Goal: Transaction & Acquisition: Book appointment/travel/reservation

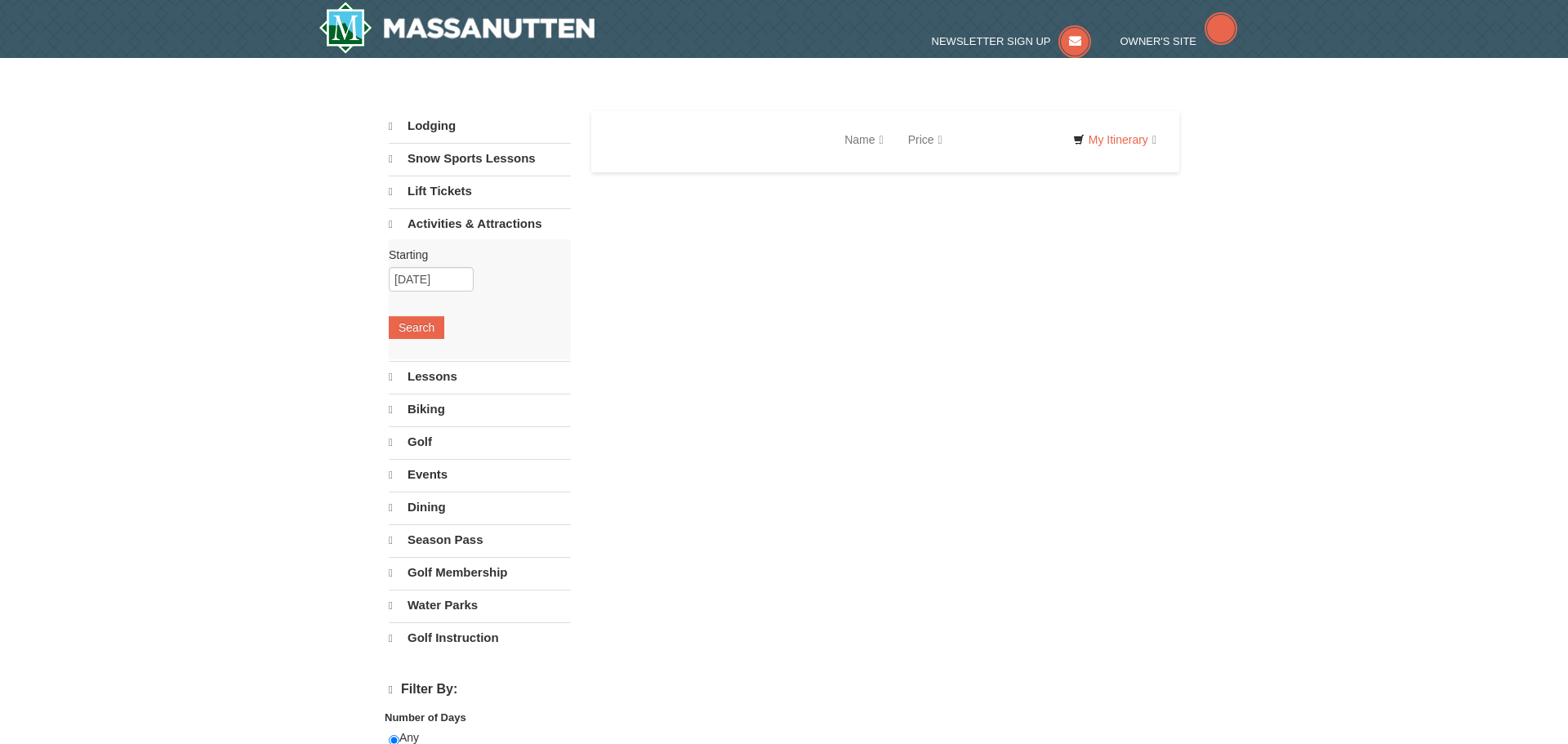
select select "9"
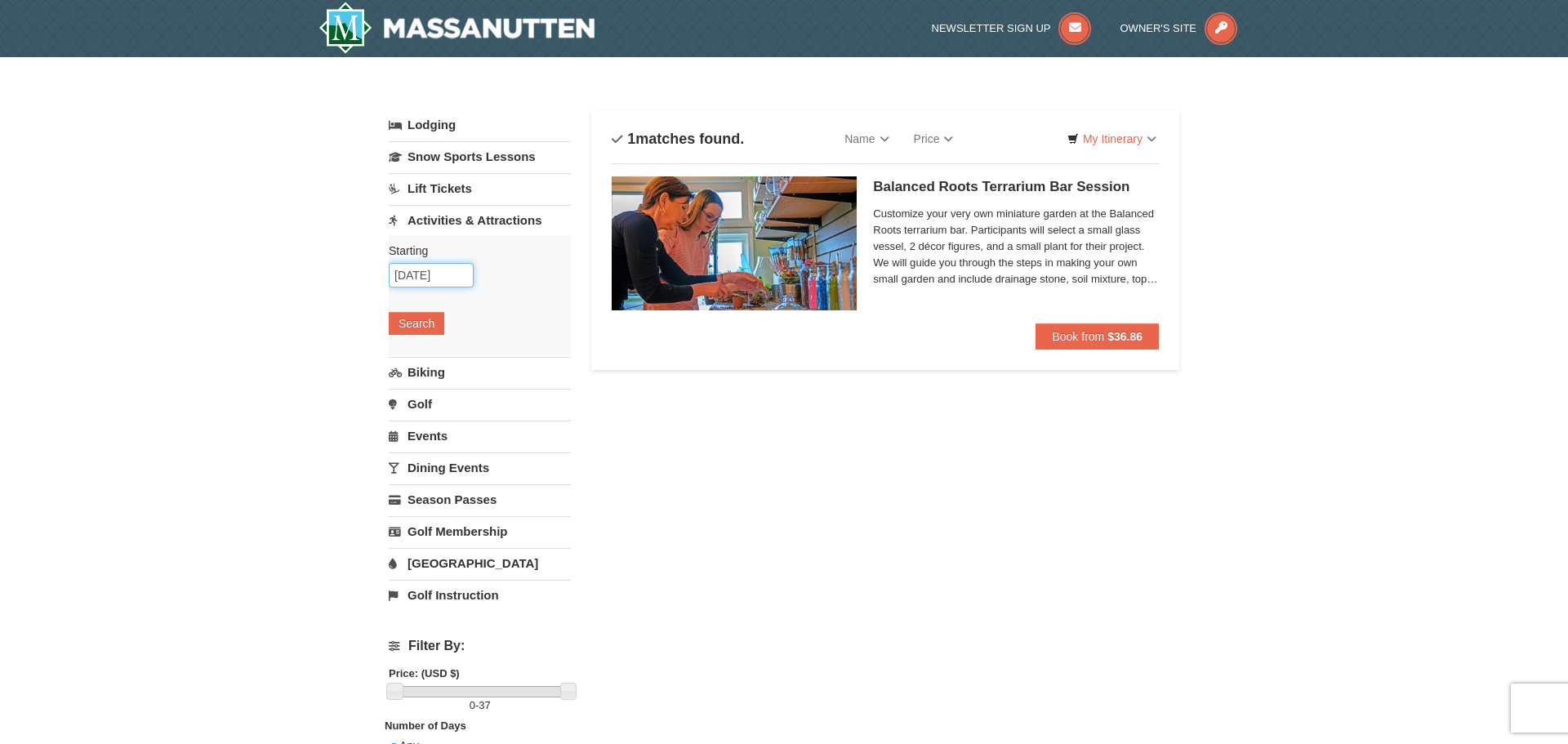
click at [427, 278] on input "10/11/2025" at bounding box center [431, 275] width 85 height 24
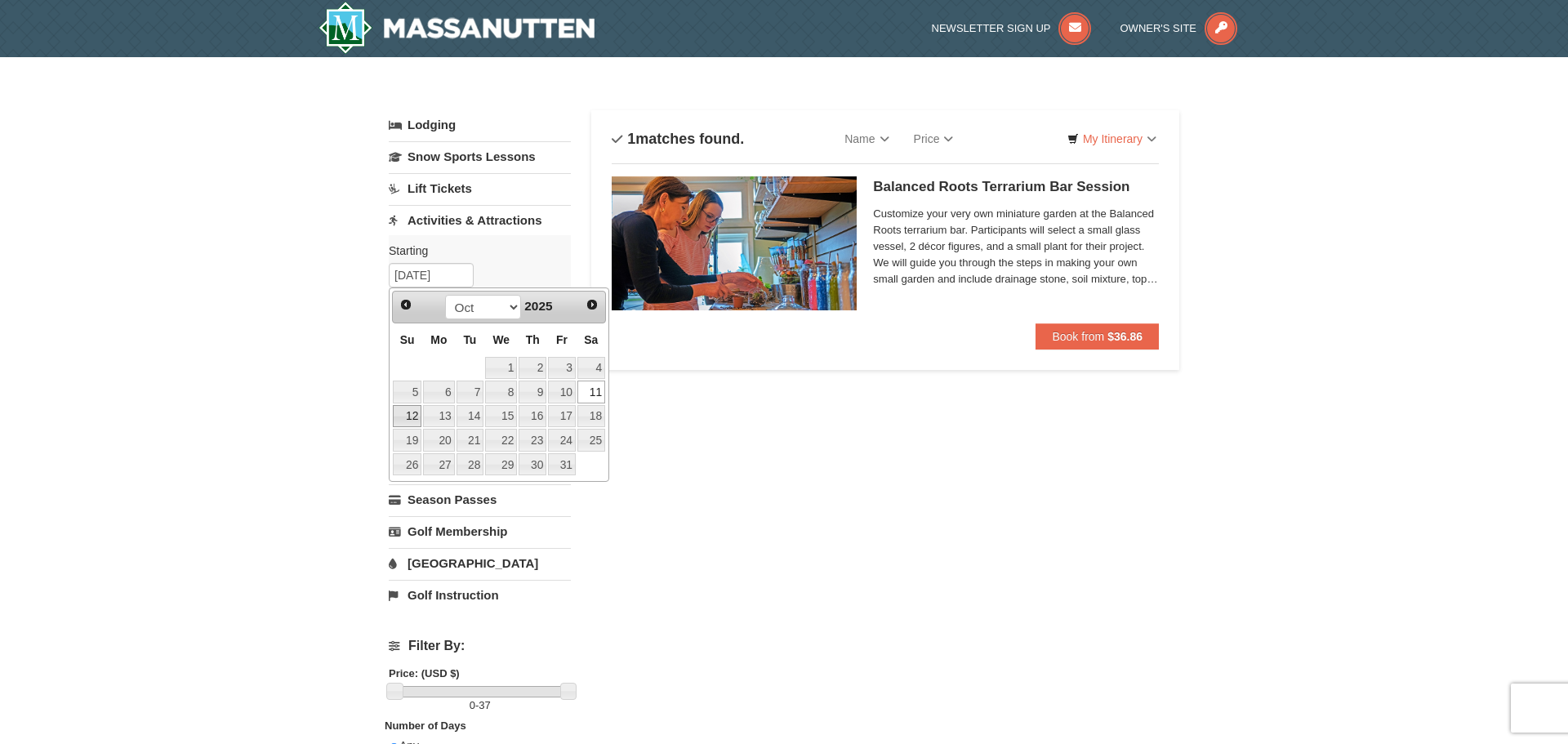
click at [406, 416] on link "12" at bounding box center [406, 416] width 29 height 23
type input "[DATE]"
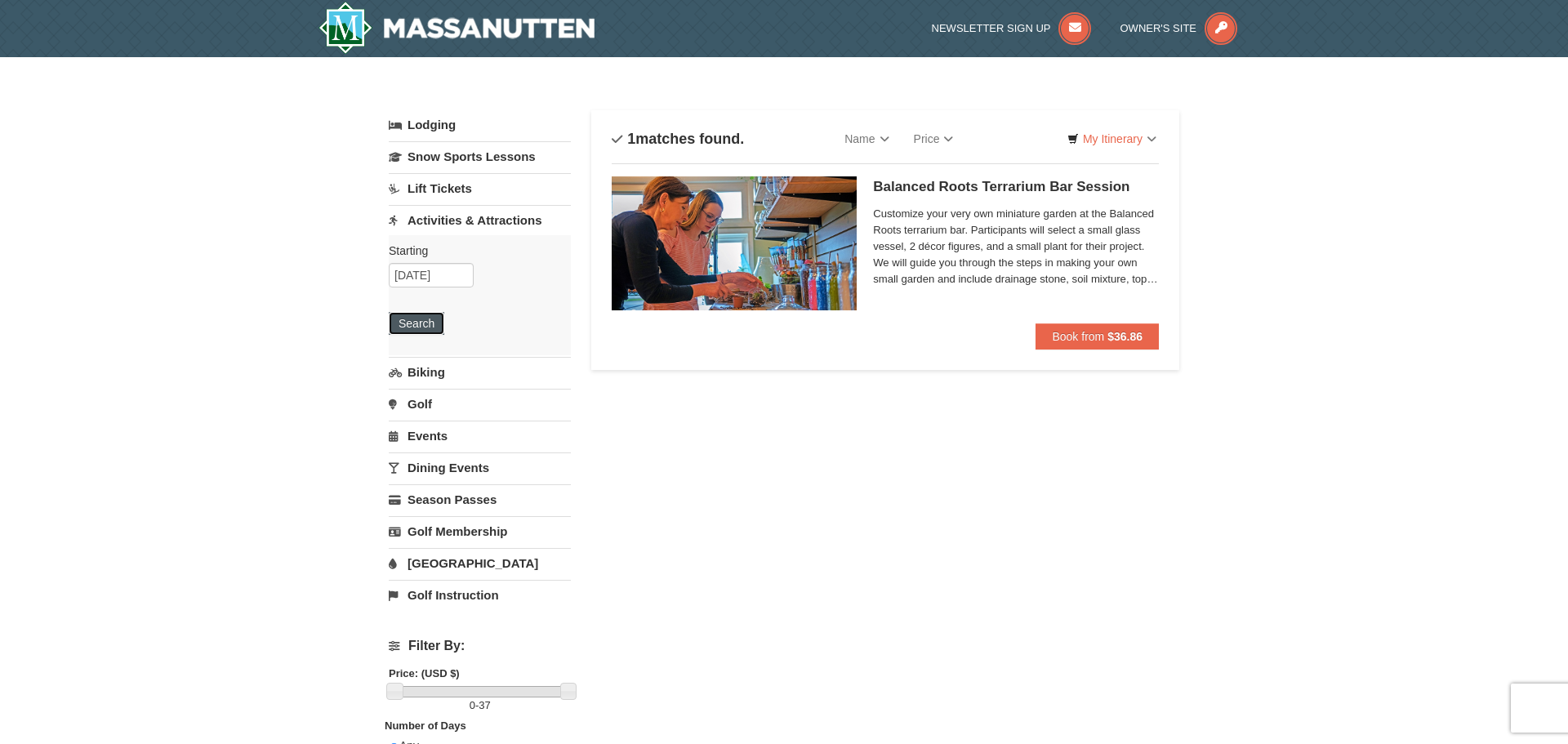
click at [422, 320] on button "Search" at bounding box center [417, 323] width 56 height 23
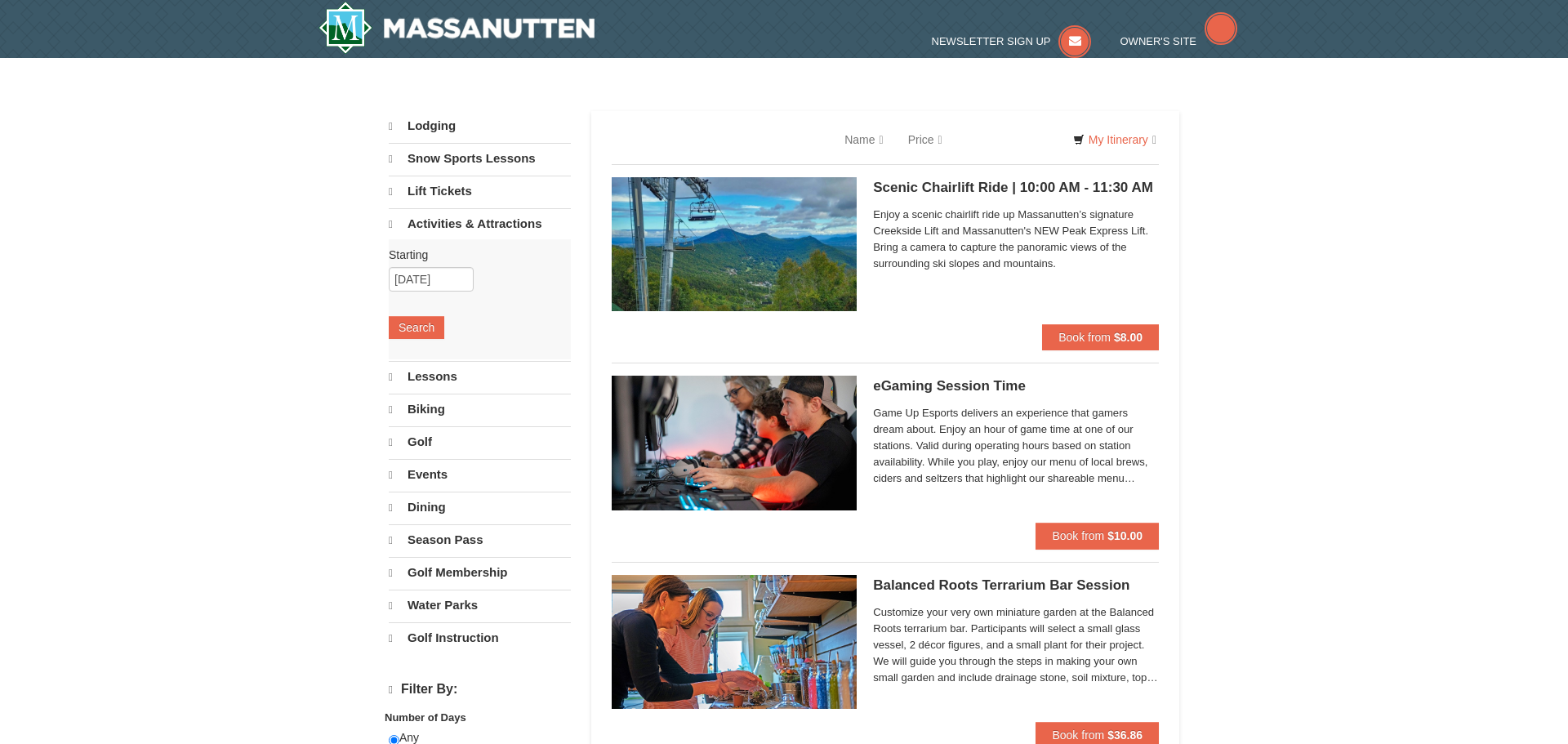
select select "9"
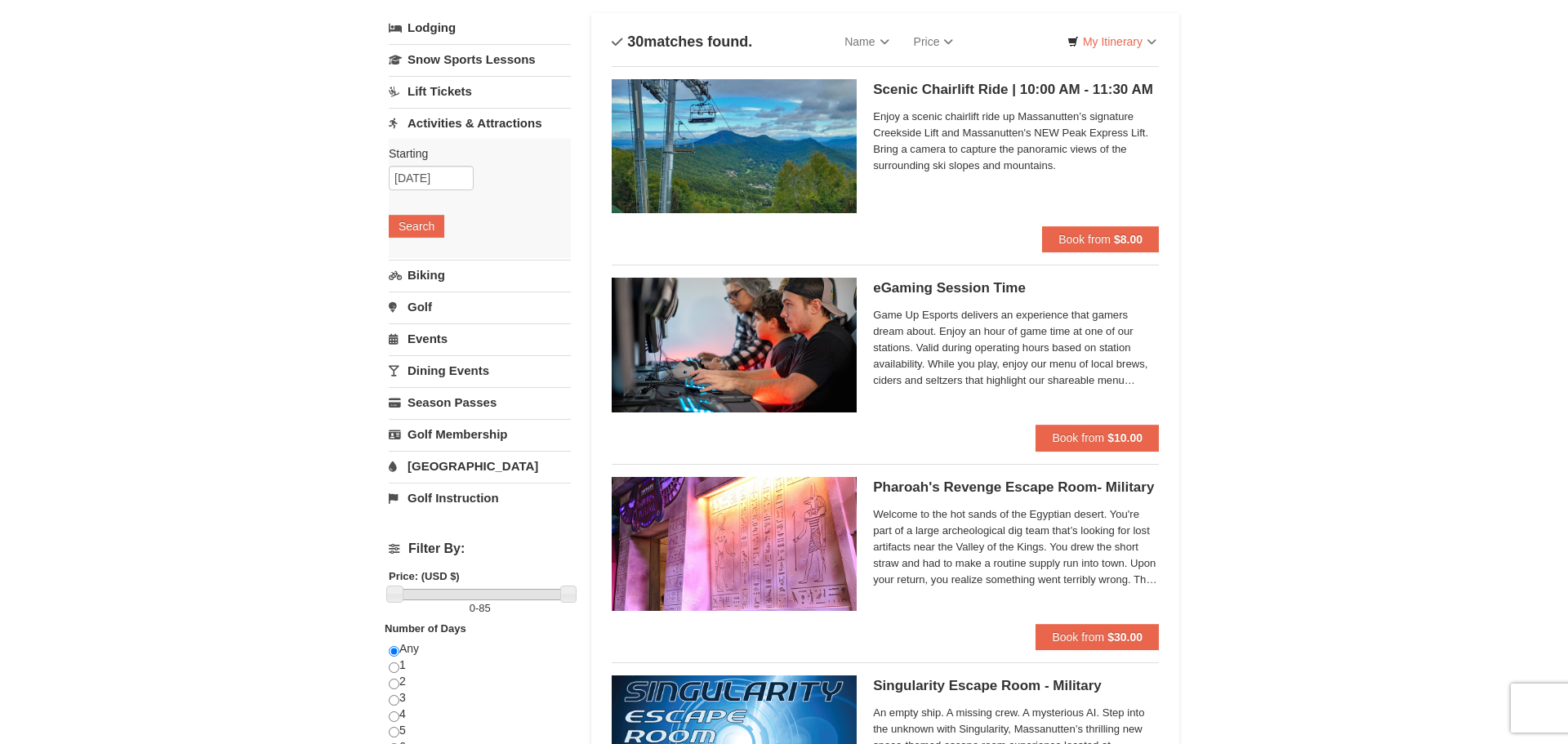
scroll to position [99, 0]
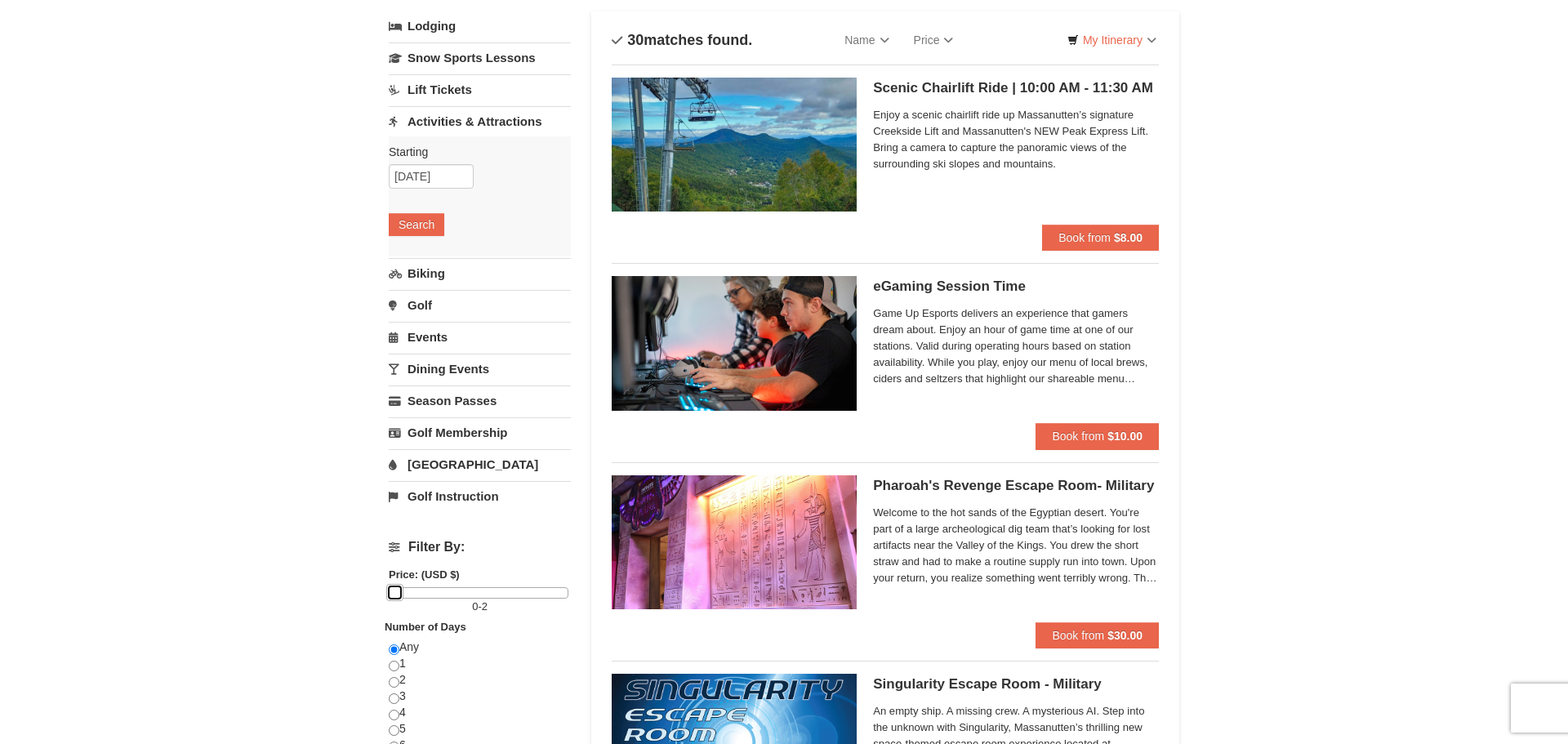
drag, startPoint x: 565, startPoint y: 593, endPoint x: 321, endPoint y: 583, distance: 244.2
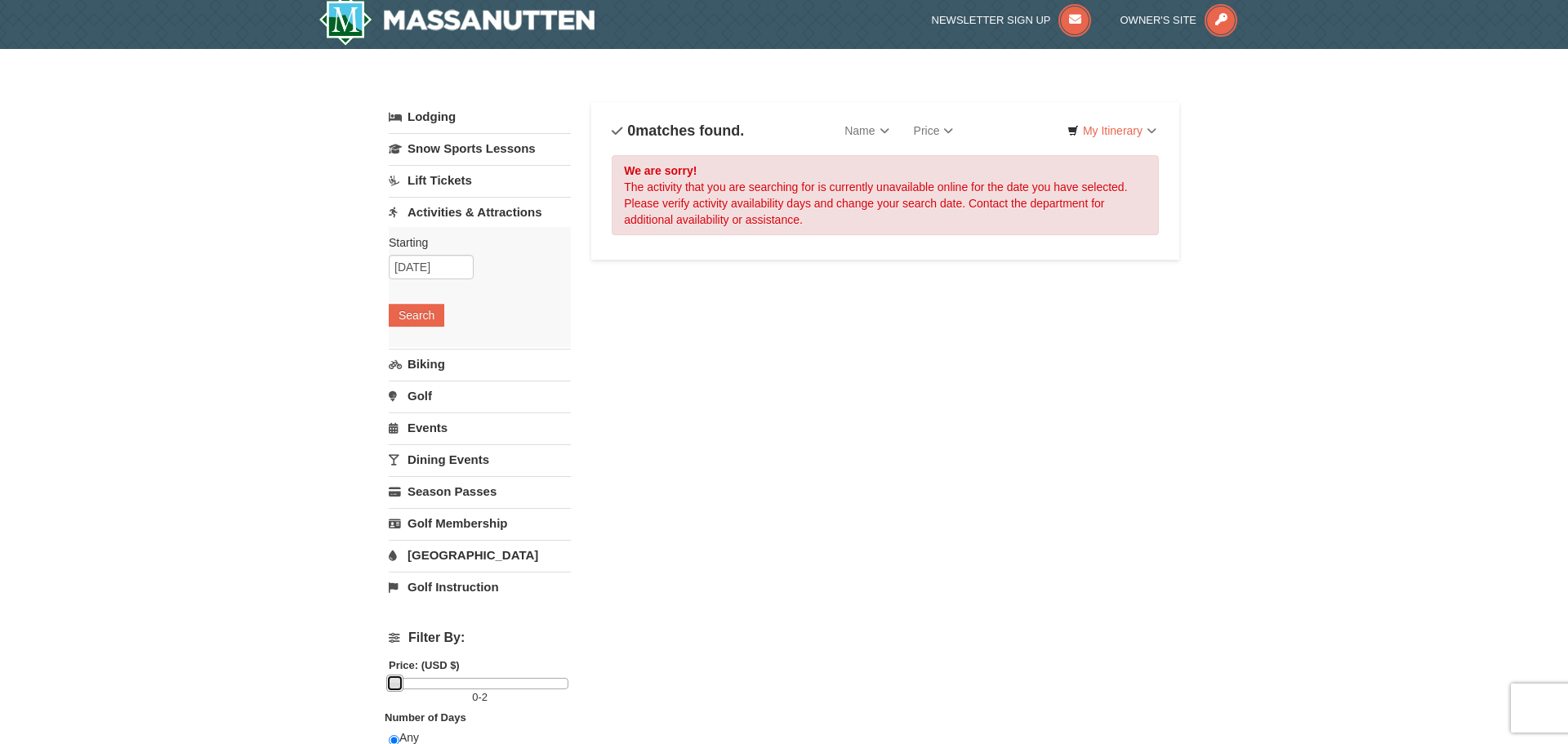
scroll to position [0, 0]
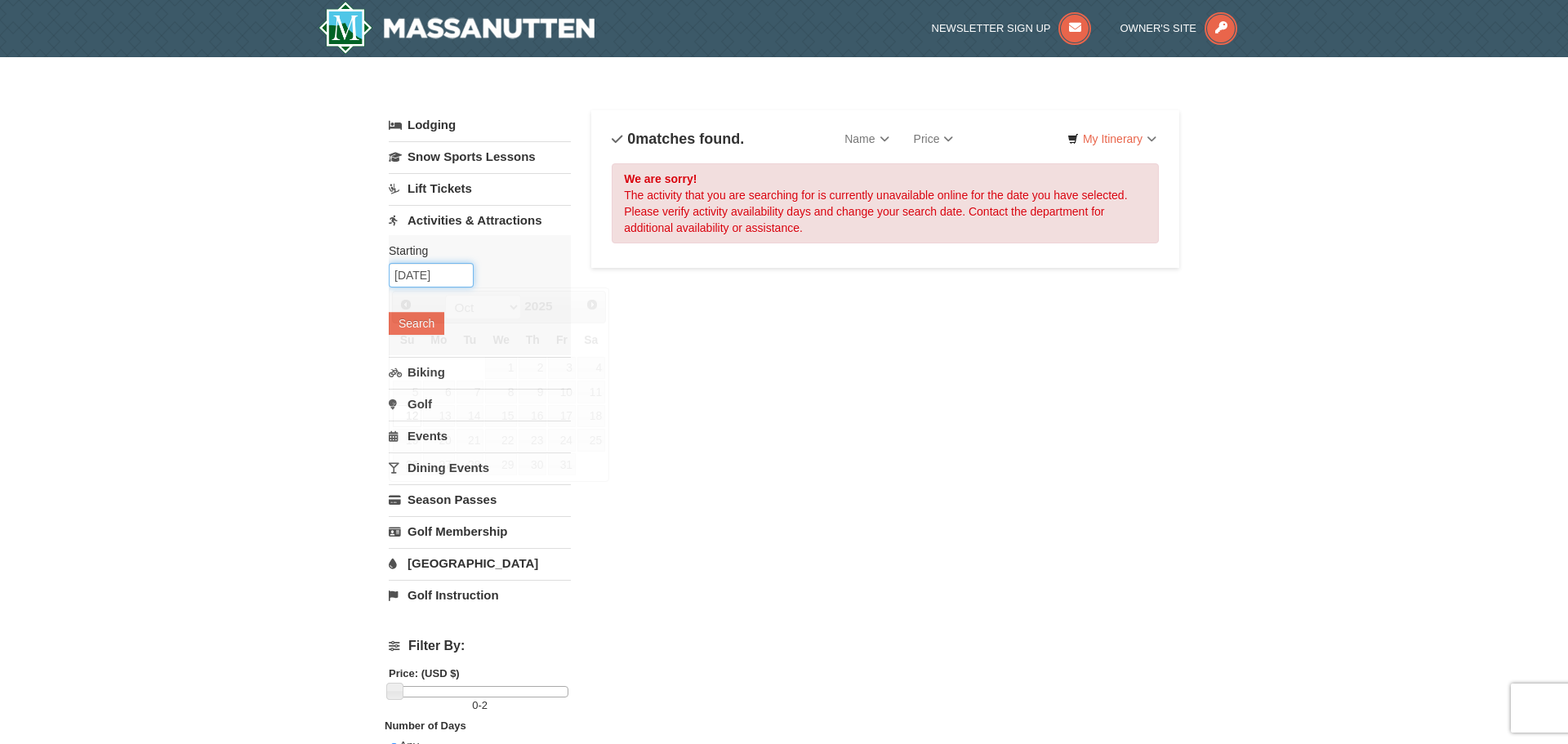
click at [436, 272] on input "[DATE]" at bounding box center [431, 275] width 85 height 24
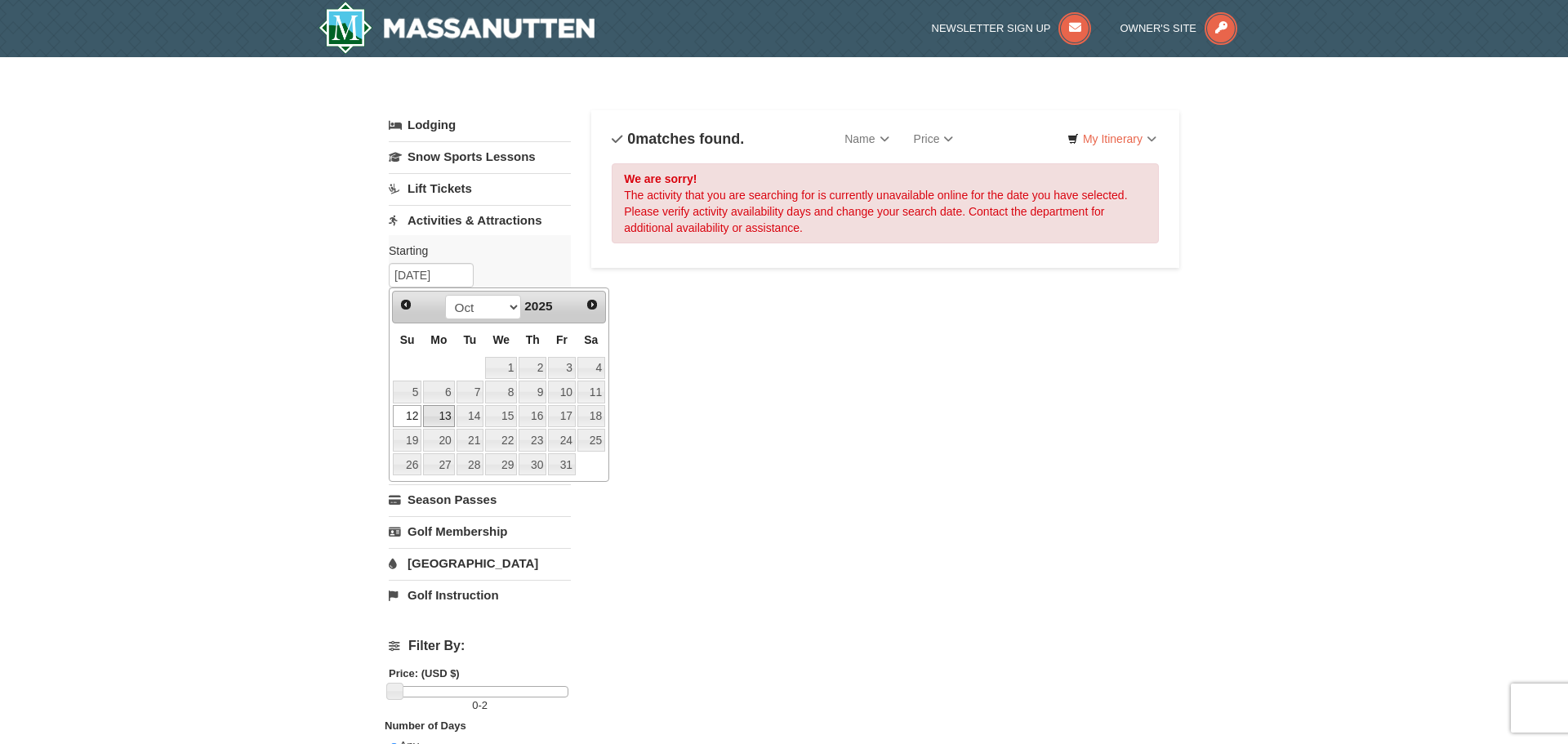
click at [442, 418] on link "13" at bounding box center [438, 416] width 31 height 23
type input "10/13/2025"
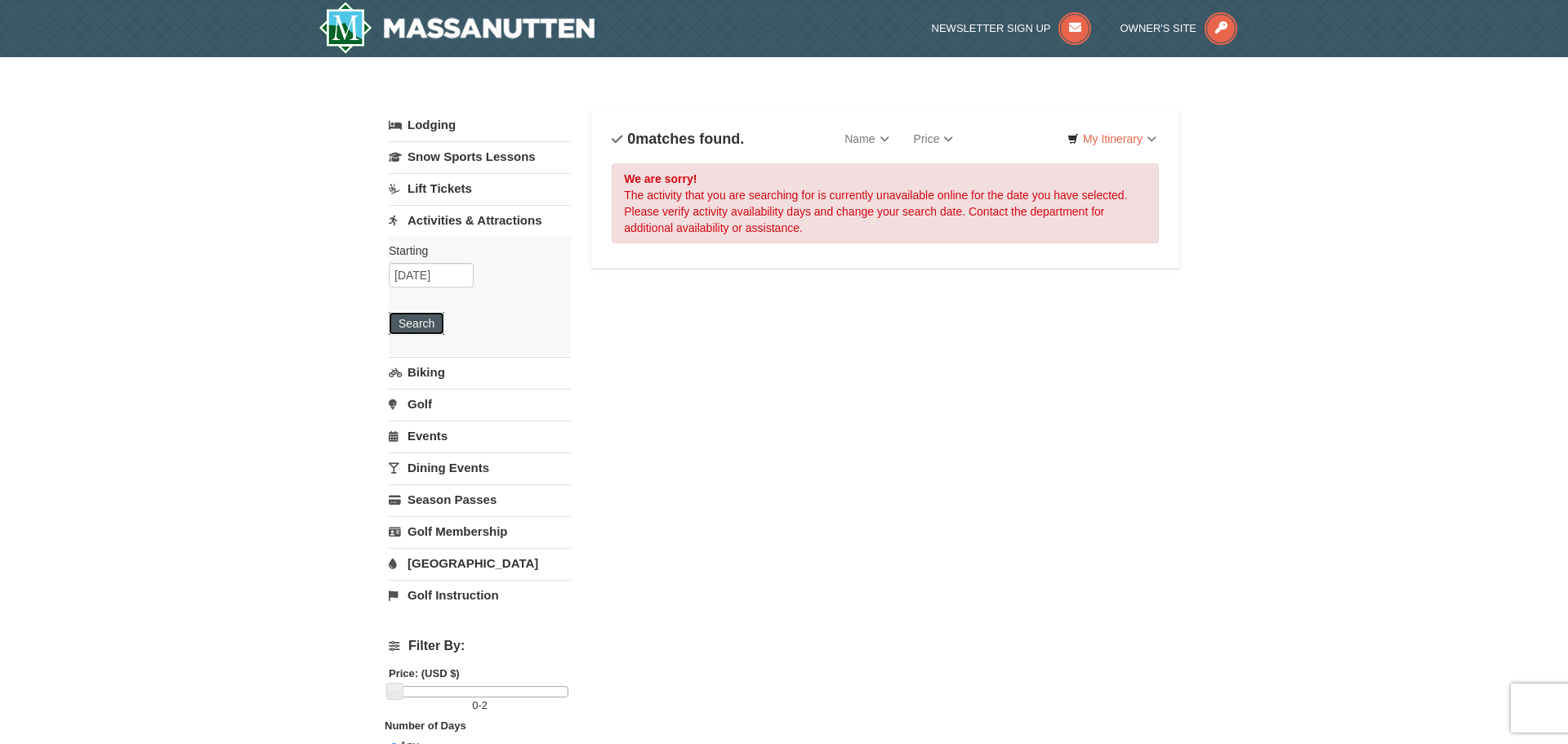
click at [432, 331] on button "Search" at bounding box center [417, 323] width 56 height 23
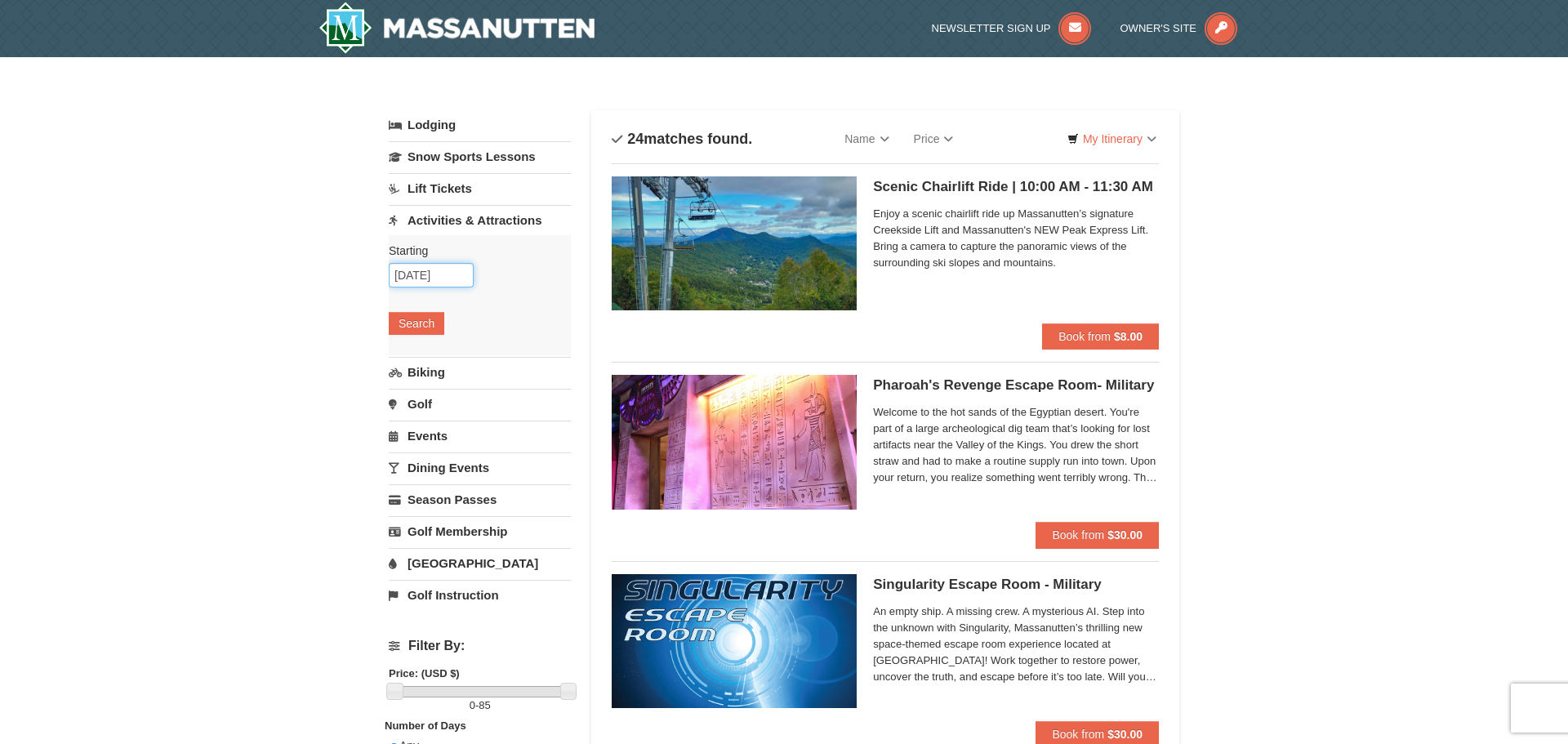
click at [445, 281] on input "[DATE]" at bounding box center [431, 275] width 85 height 24
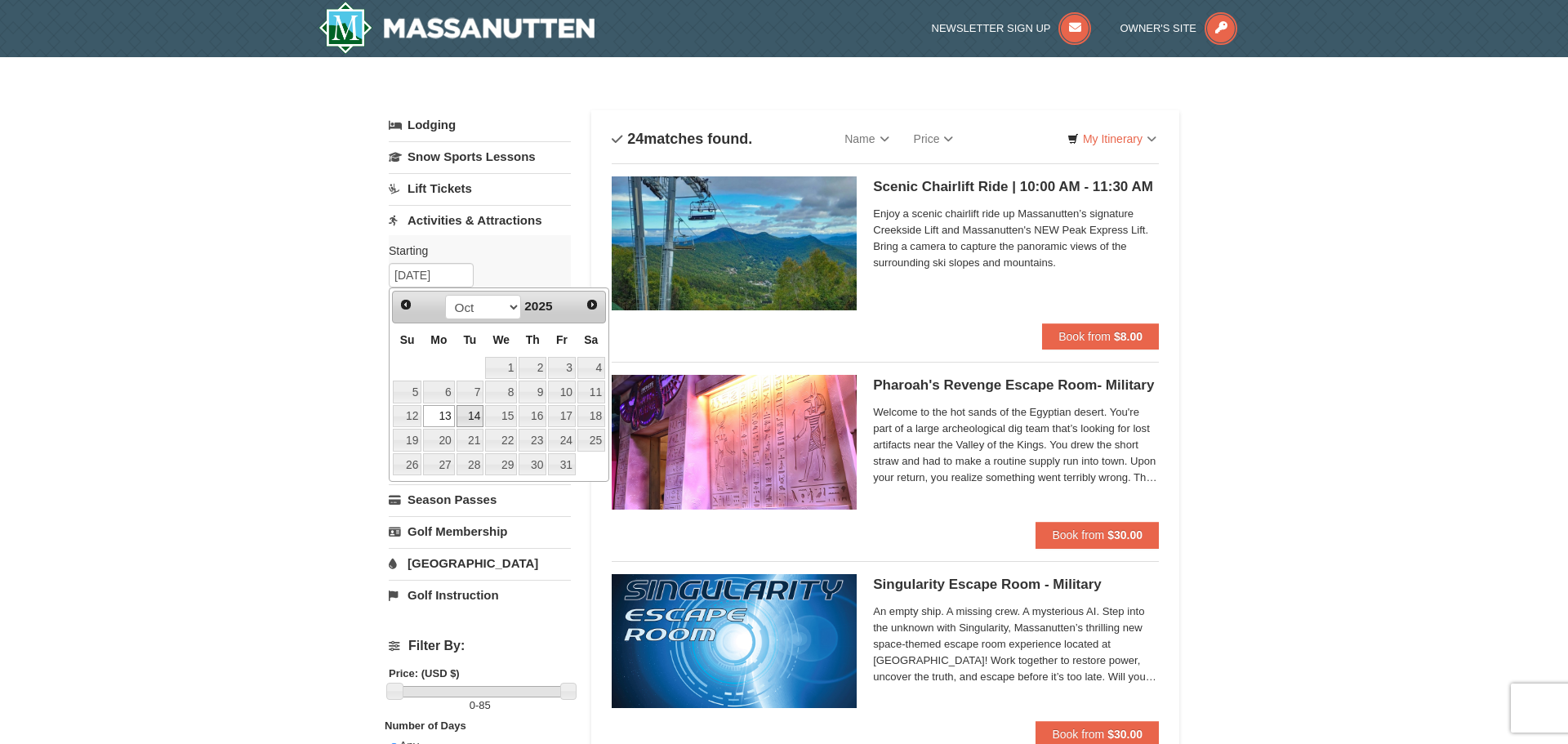
click at [470, 414] on link "14" at bounding box center [471, 416] width 28 height 23
type input "[DATE]"
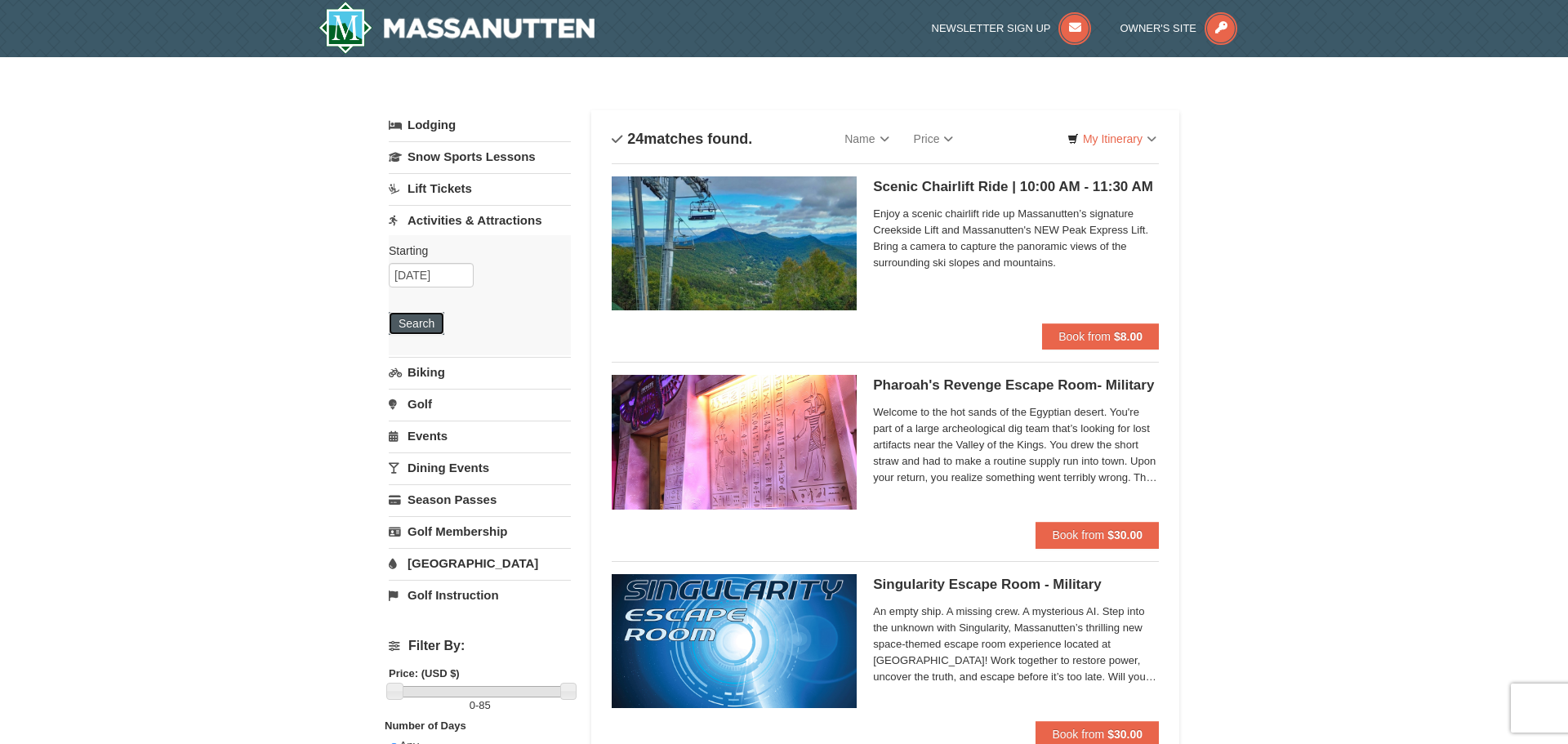
click at [425, 321] on button "Search" at bounding box center [417, 323] width 56 height 23
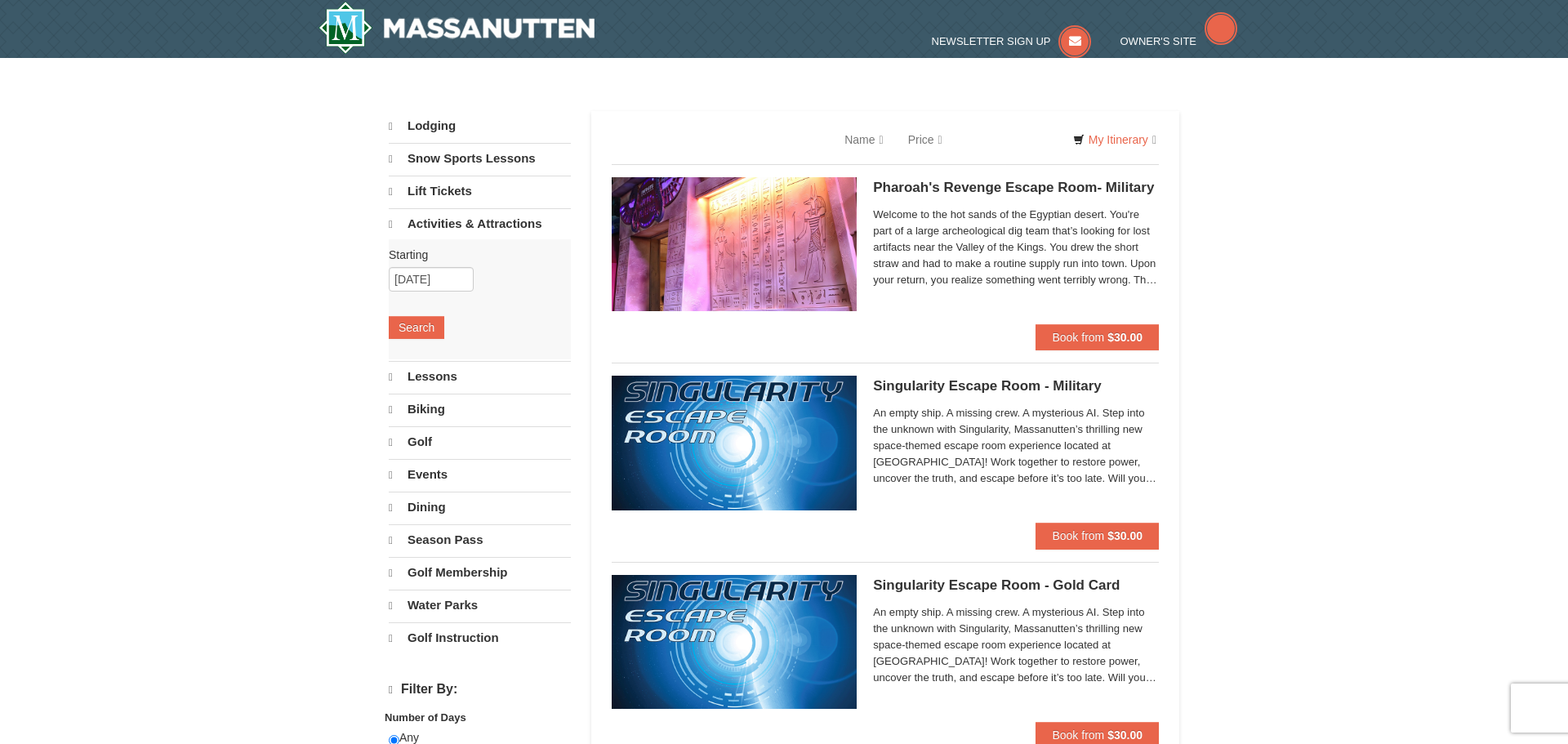
select select "9"
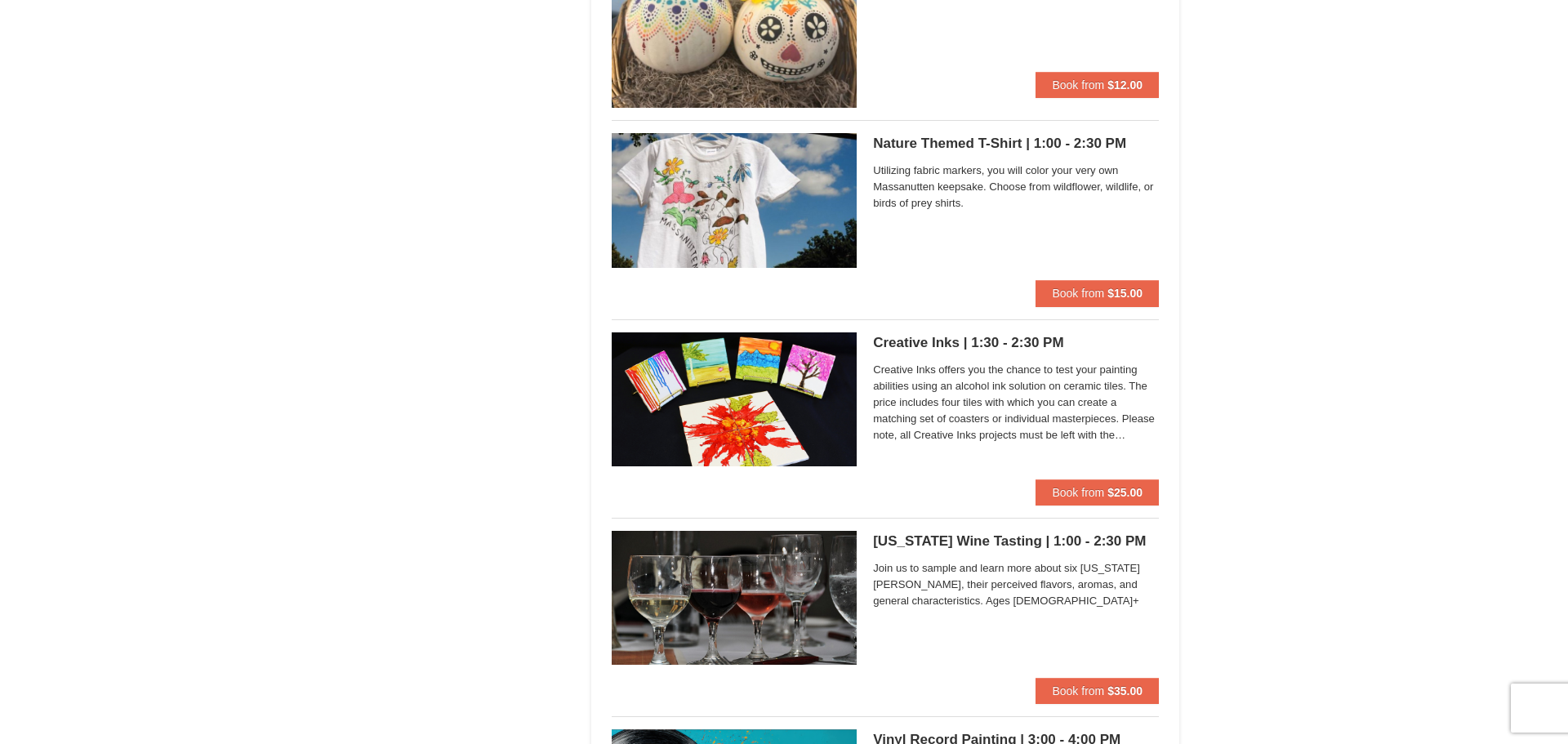
scroll to position [3039, 0]
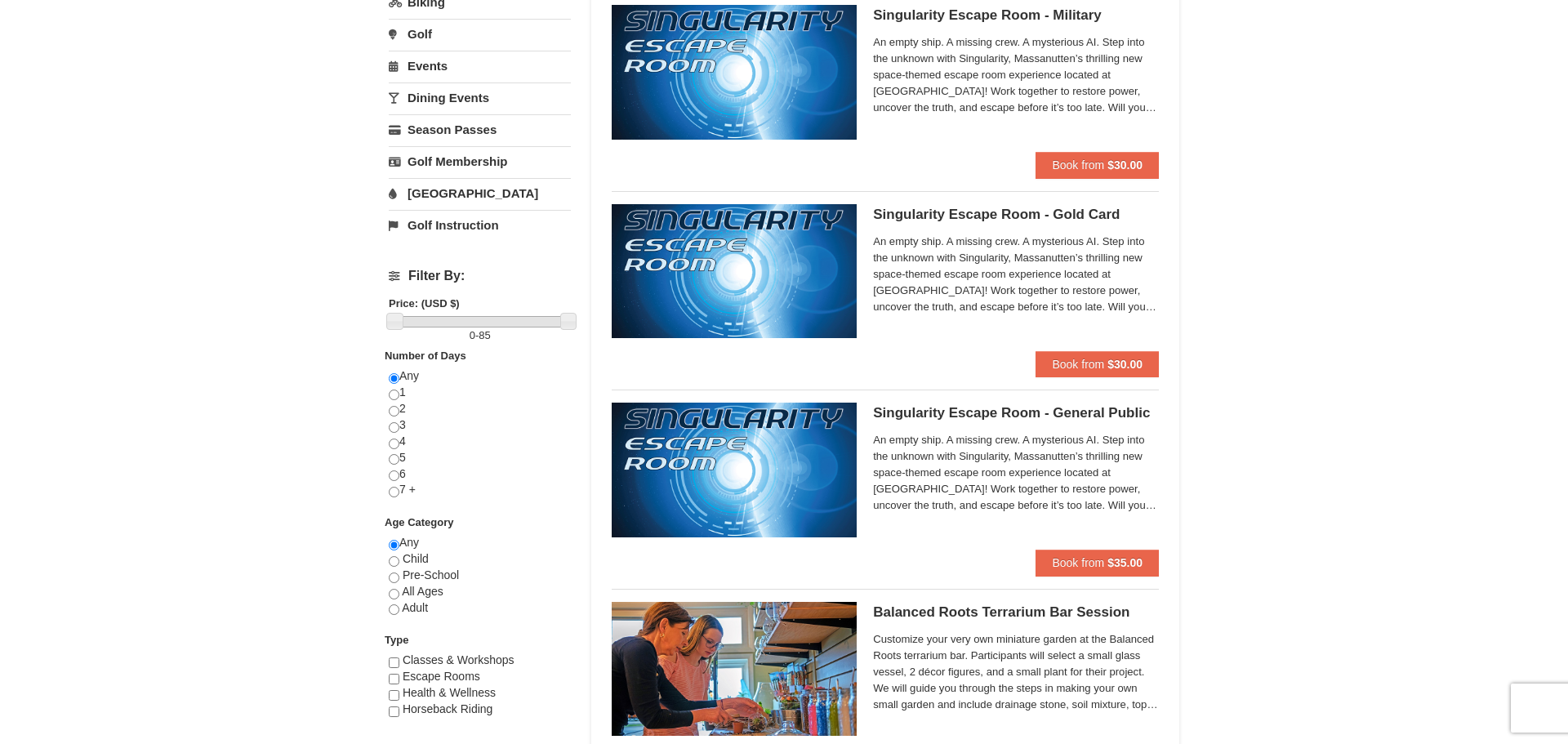
scroll to position [0, 0]
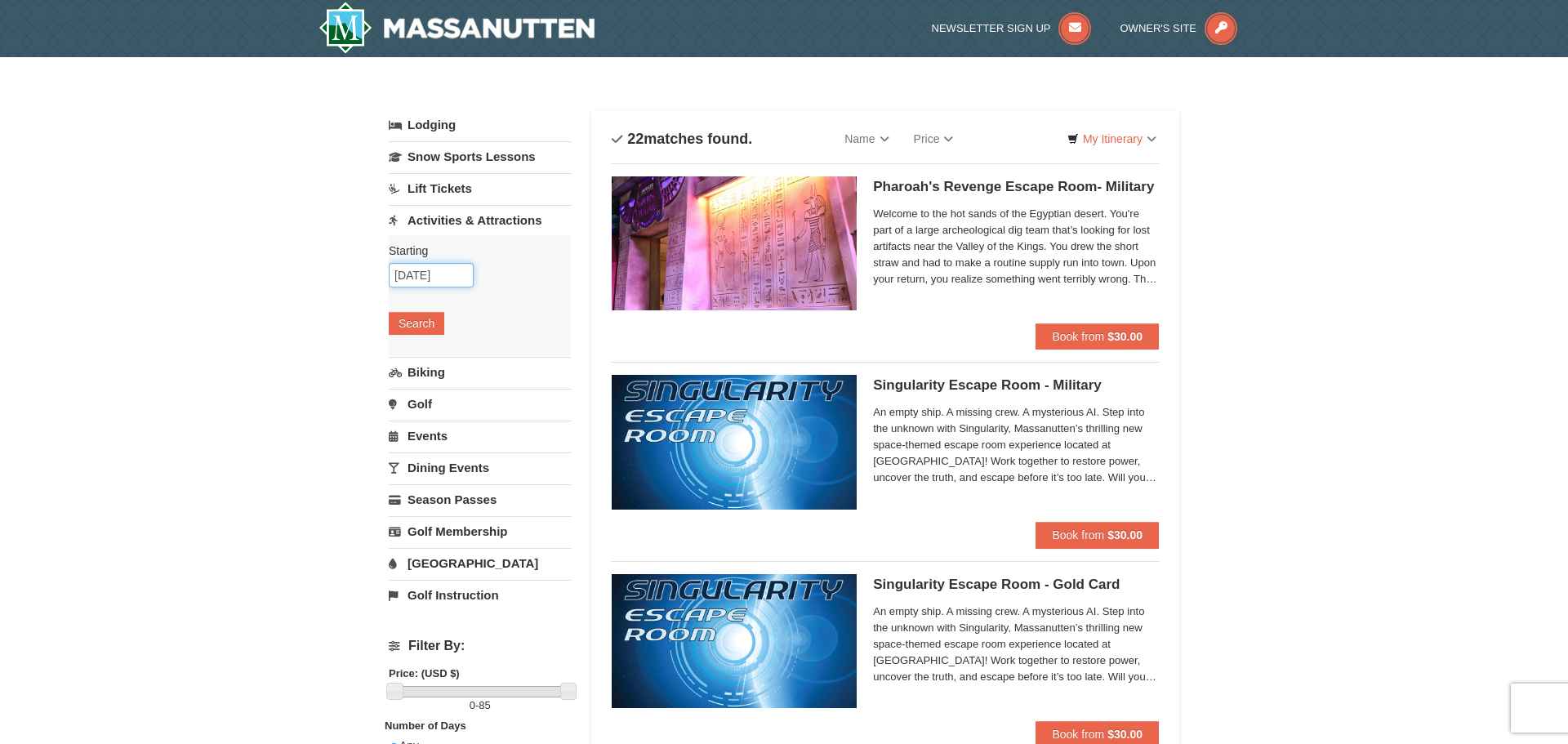
click at [410, 268] on input "10/14/2025" at bounding box center [431, 275] width 85 height 24
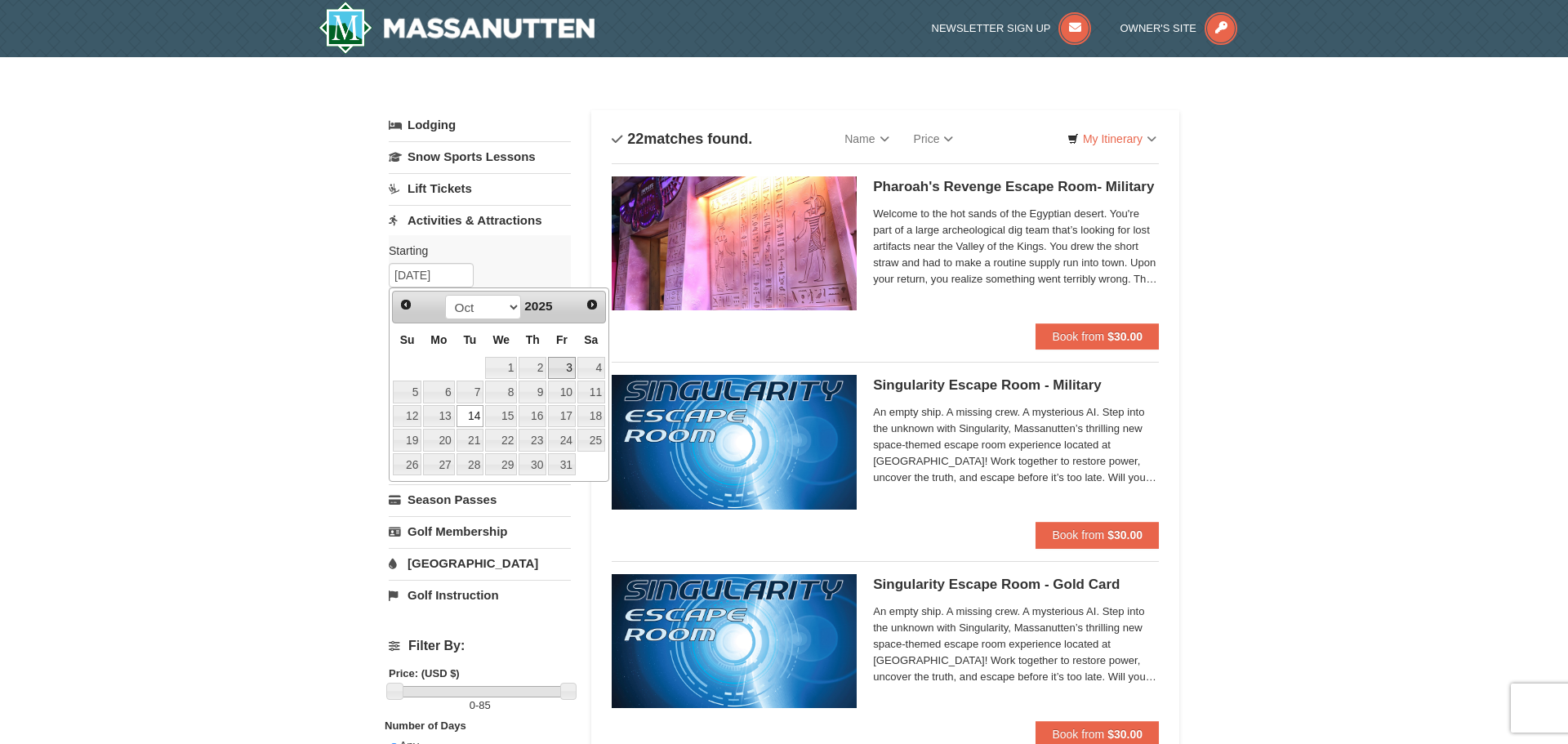
click at [564, 368] on link "3" at bounding box center [562, 368] width 28 height 23
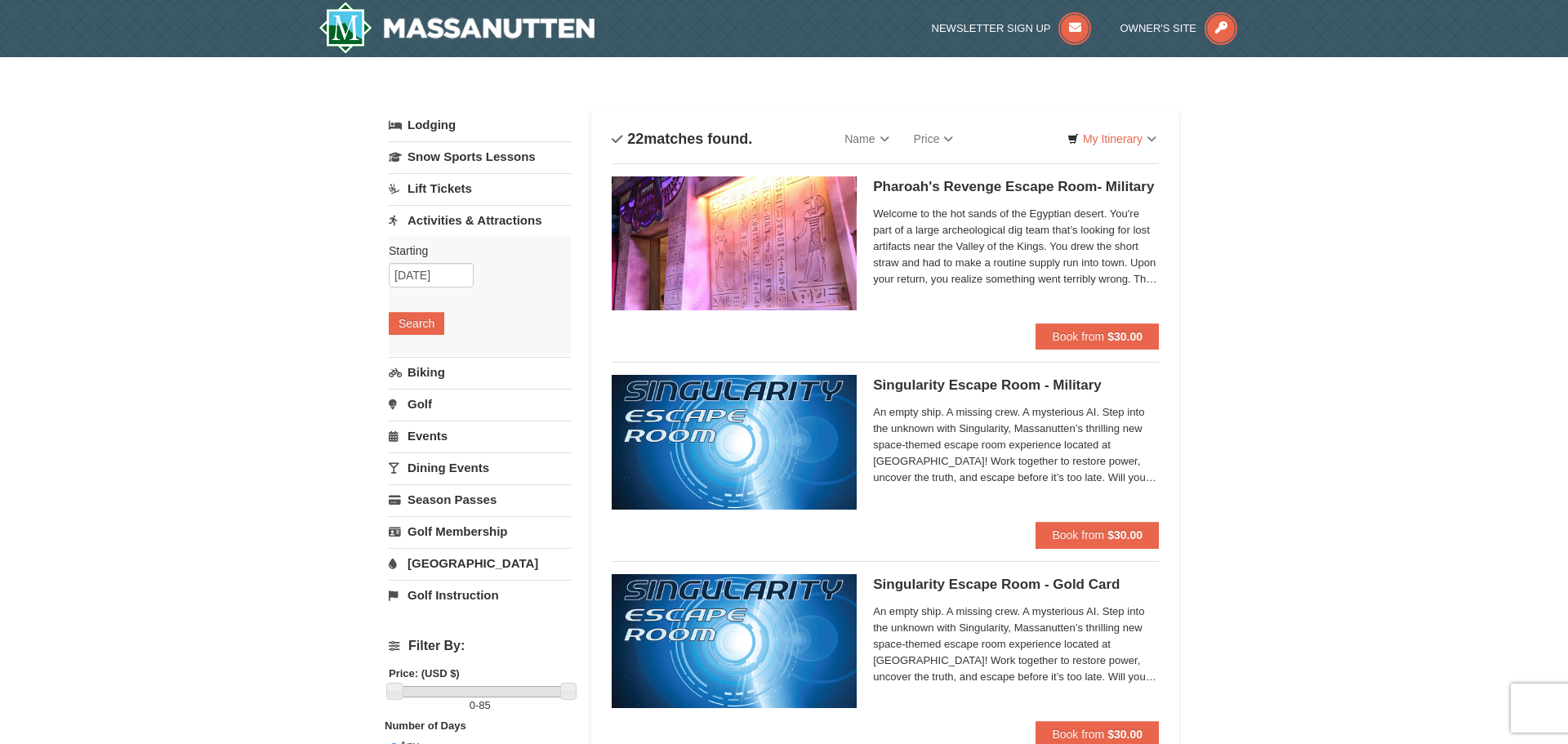
drag, startPoint x: 449, startPoint y: 333, endPoint x: 458, endPoint y: 271, distance: 62.6
click at [455, 277] on div "Starting Please format dates MM/DD/YYYY Please format dates MM/DD/YYYY 10/03/20…" at bounding box center [480, 295] width 182 height 120
click at [458, 271] on input "10/03/2025" at bounding box center [431, 275] width 85 height 24
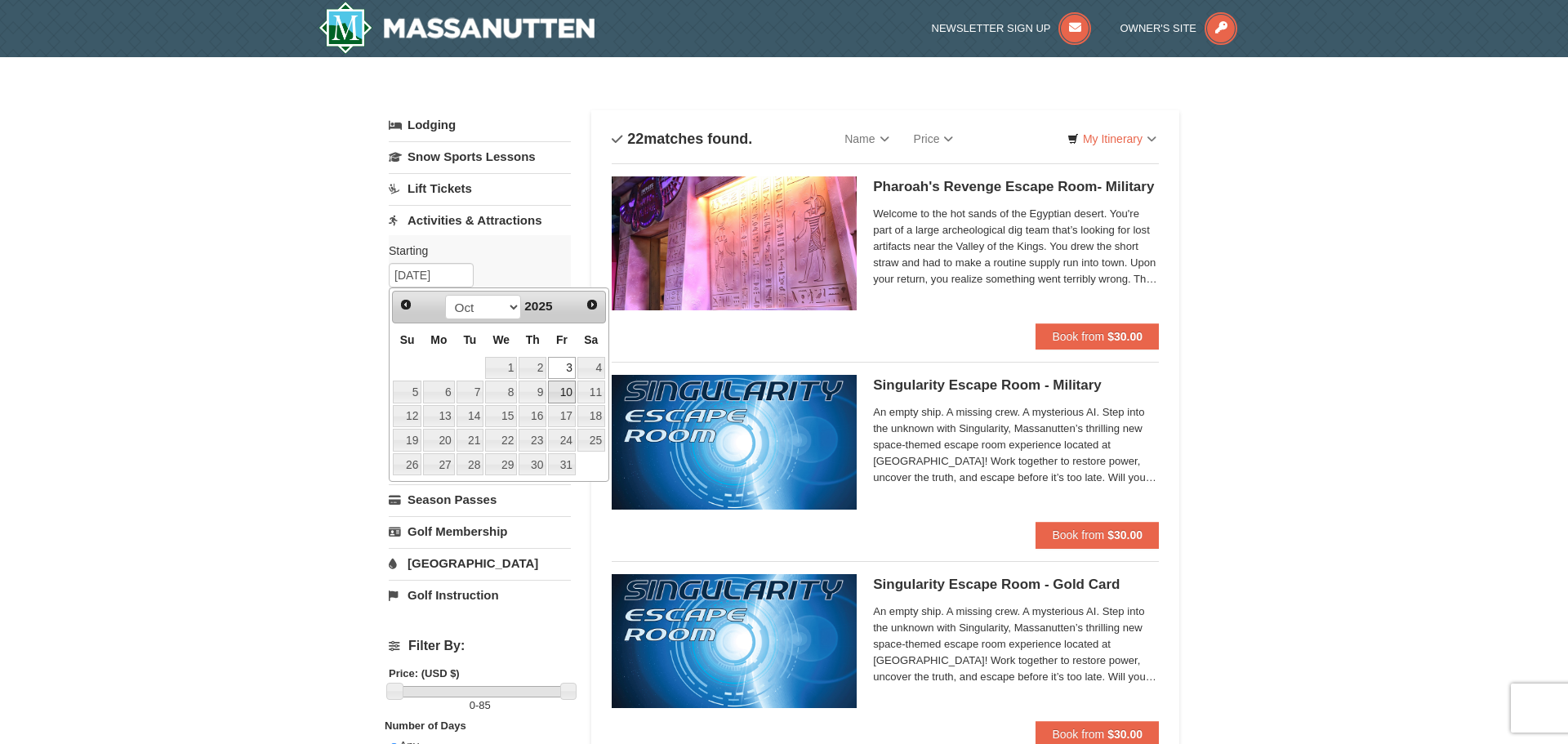
click at [558, 388] on link "10" at bounding box center [562, 392] width 28 height 23
type input "10/10/2025"
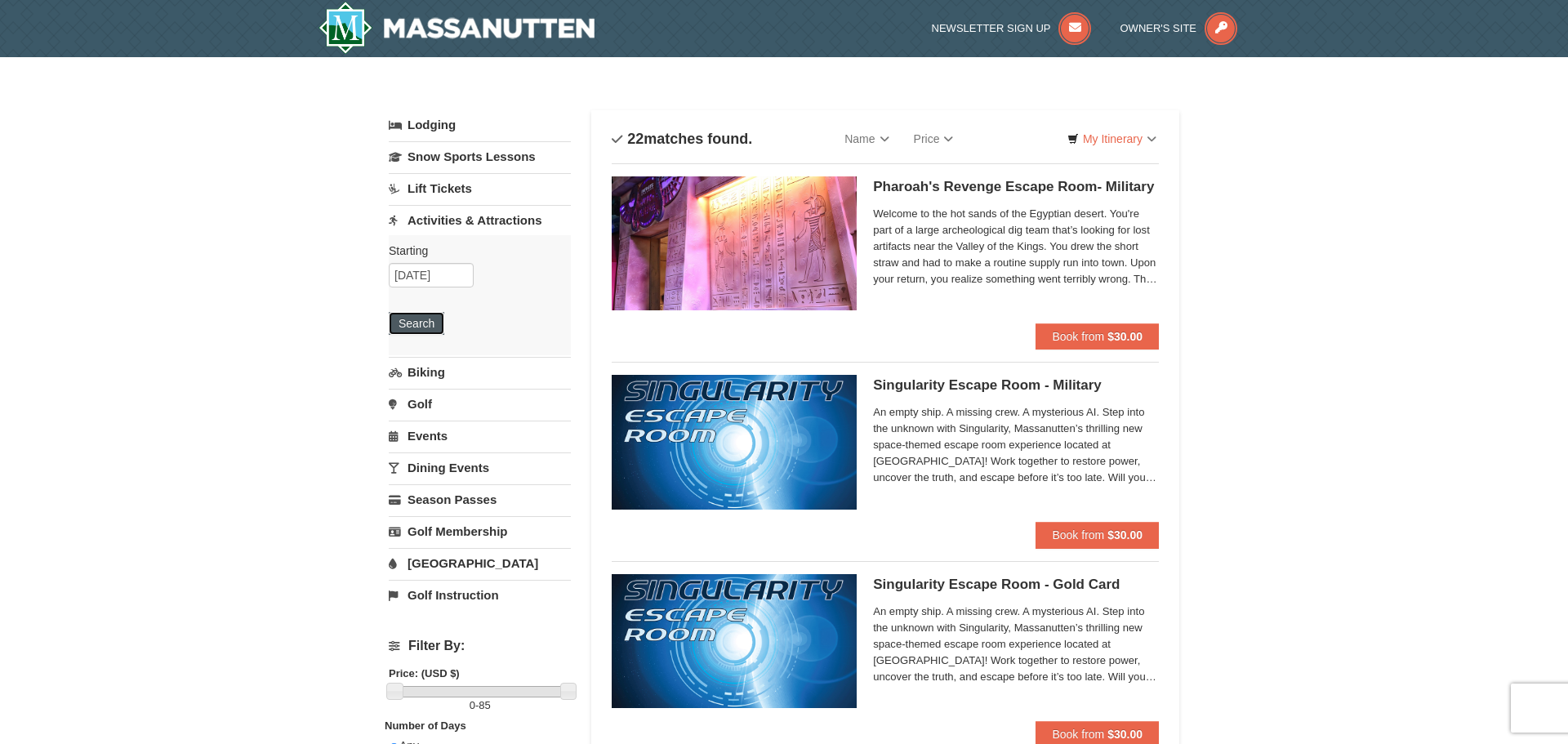
click at [414, 318] on button "Search" at bounding box center [417, 323] width 56 height 23
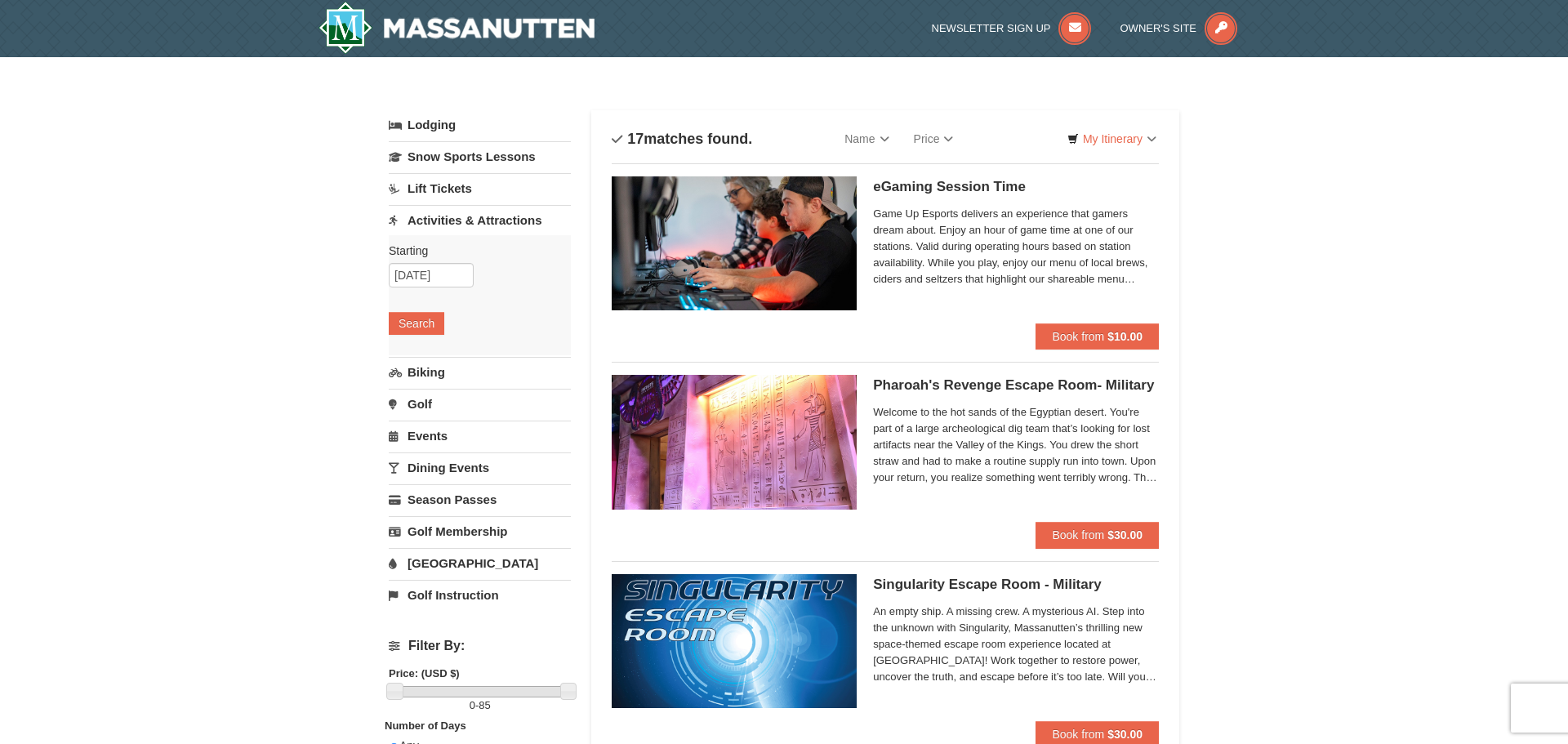
click at [469, 193] on link "Lift Tickets" at bounding box center [480, 188] width 182 height 30
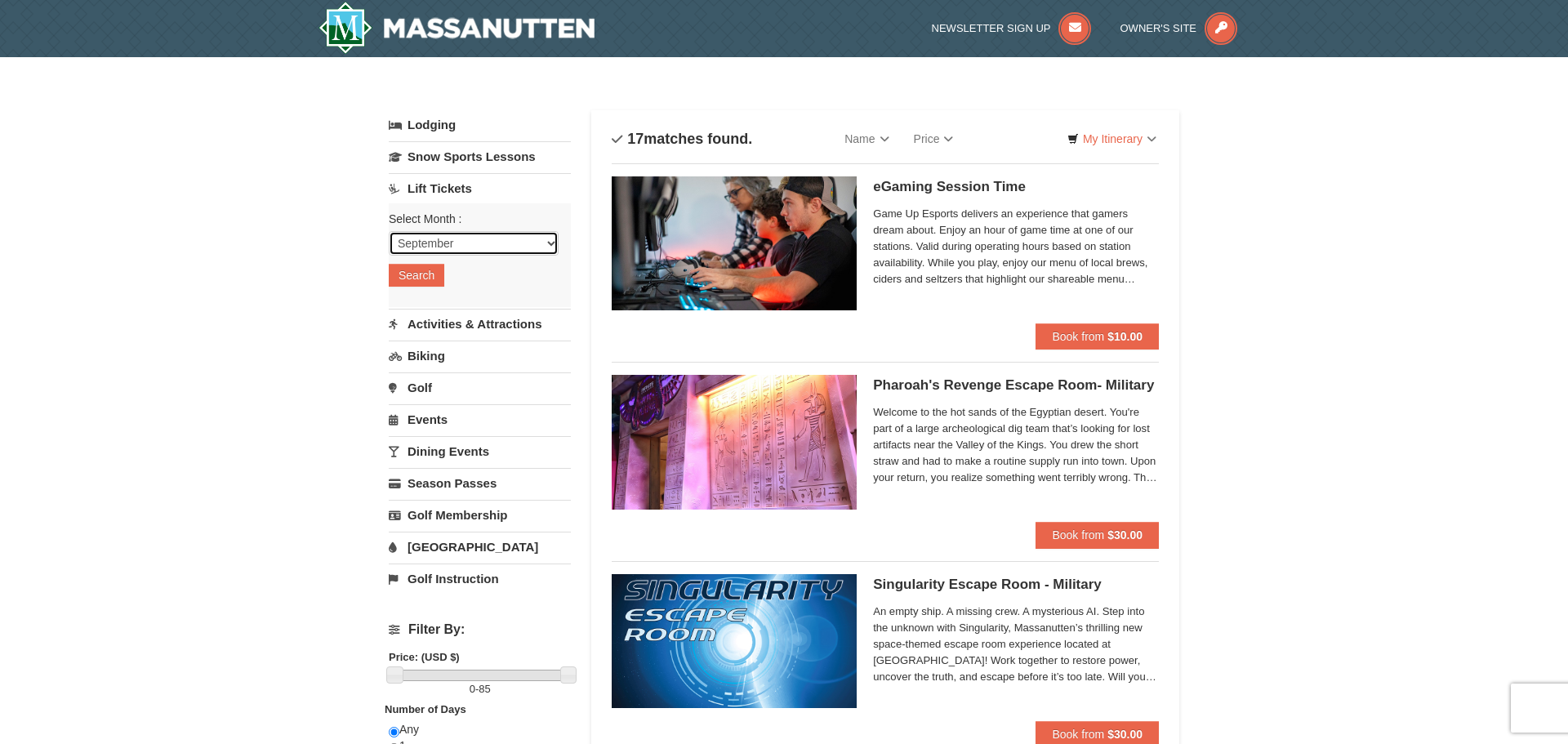
click at [470, 237] on select "September October November December January February March April May June July …" at bounding box center [473, 243] width 170 height 24
select select "10"
click at [389, 231] on select "September October November December January February March April May June July …" at bounding box center [473, 243] width 170 height 24
click at [412, 271] on button "Search" at bounding box center [417, 275] width 56 height 23
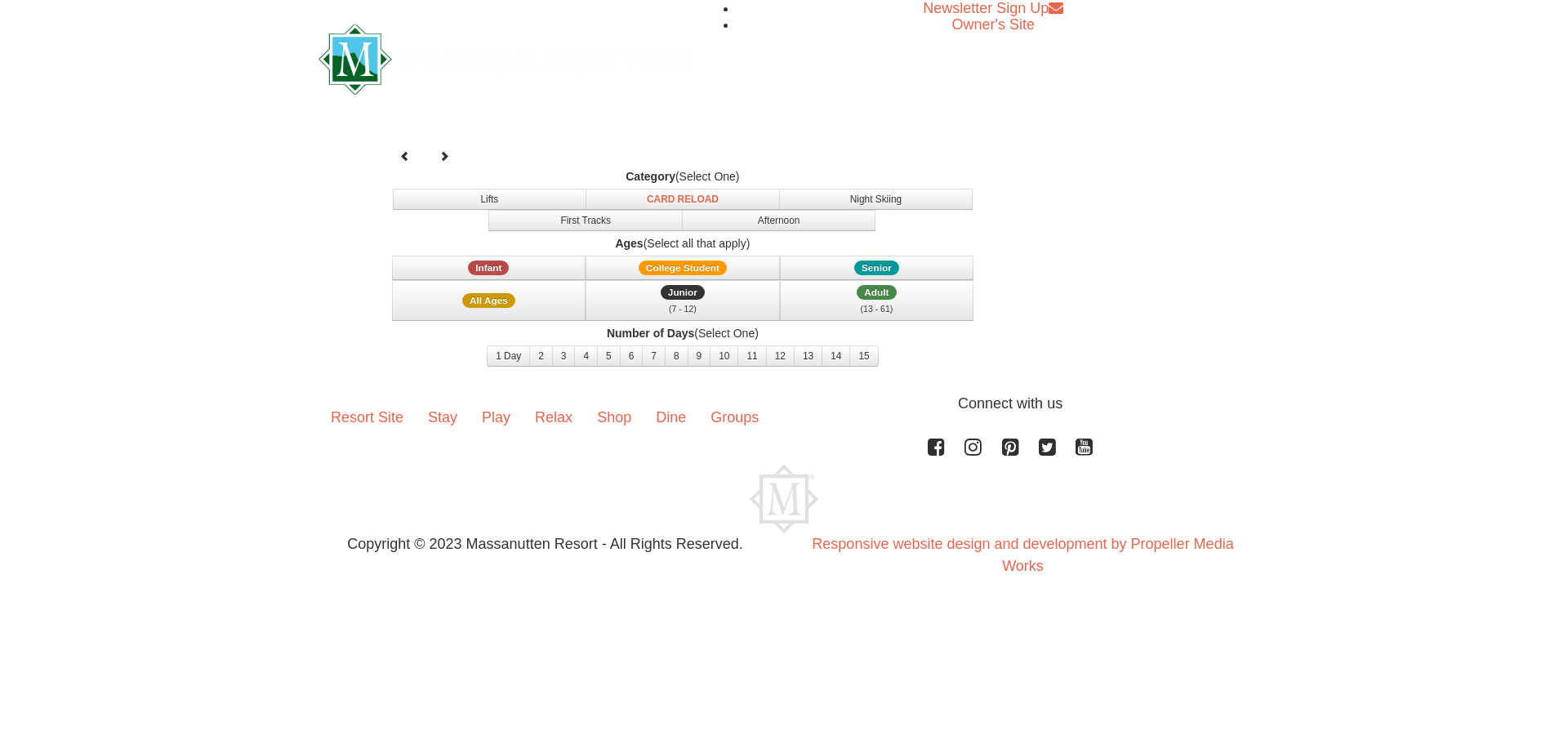
select select "10"
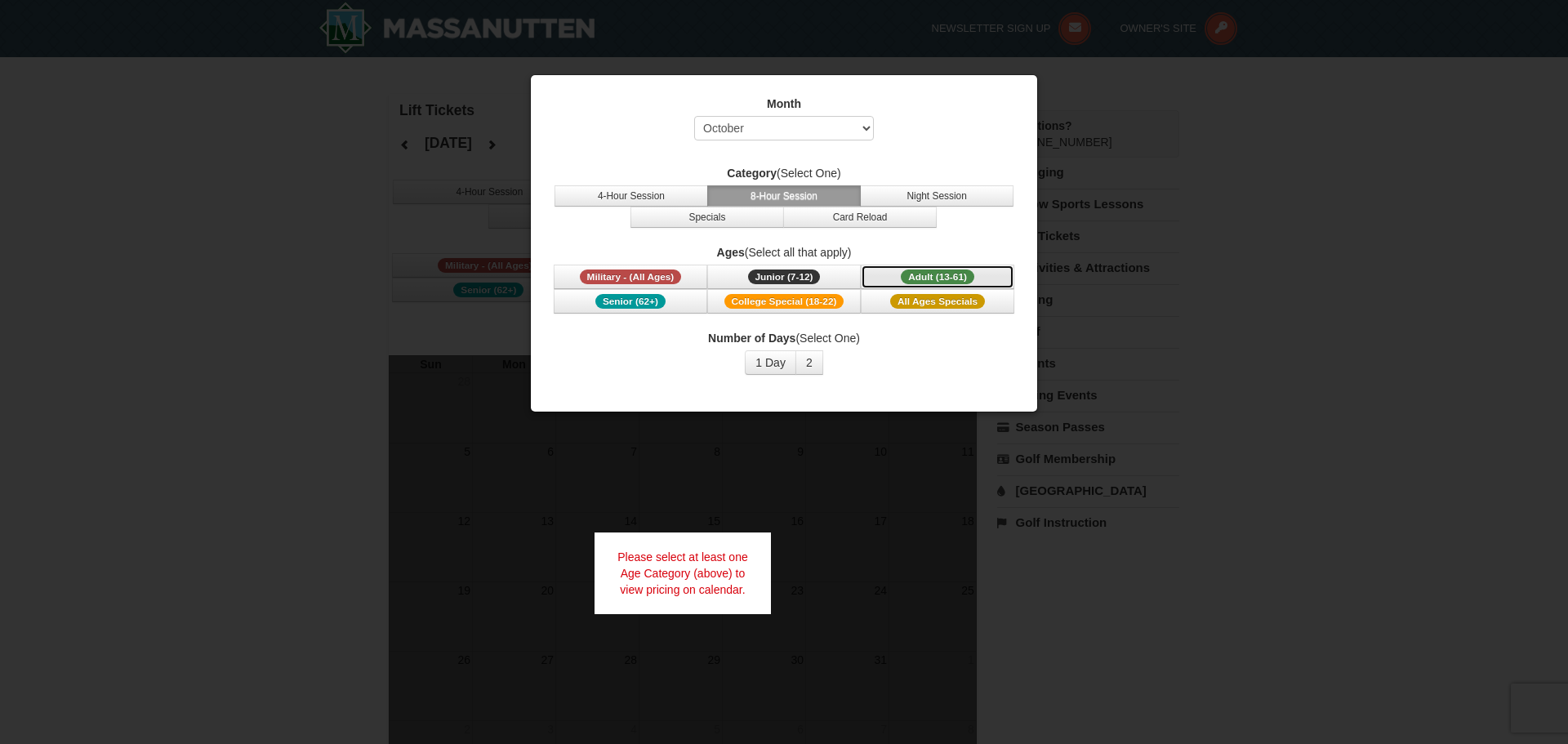
click at [939, 277] on span "Adult (13-61)" at bounding box center [937, 277] width 73 height 15
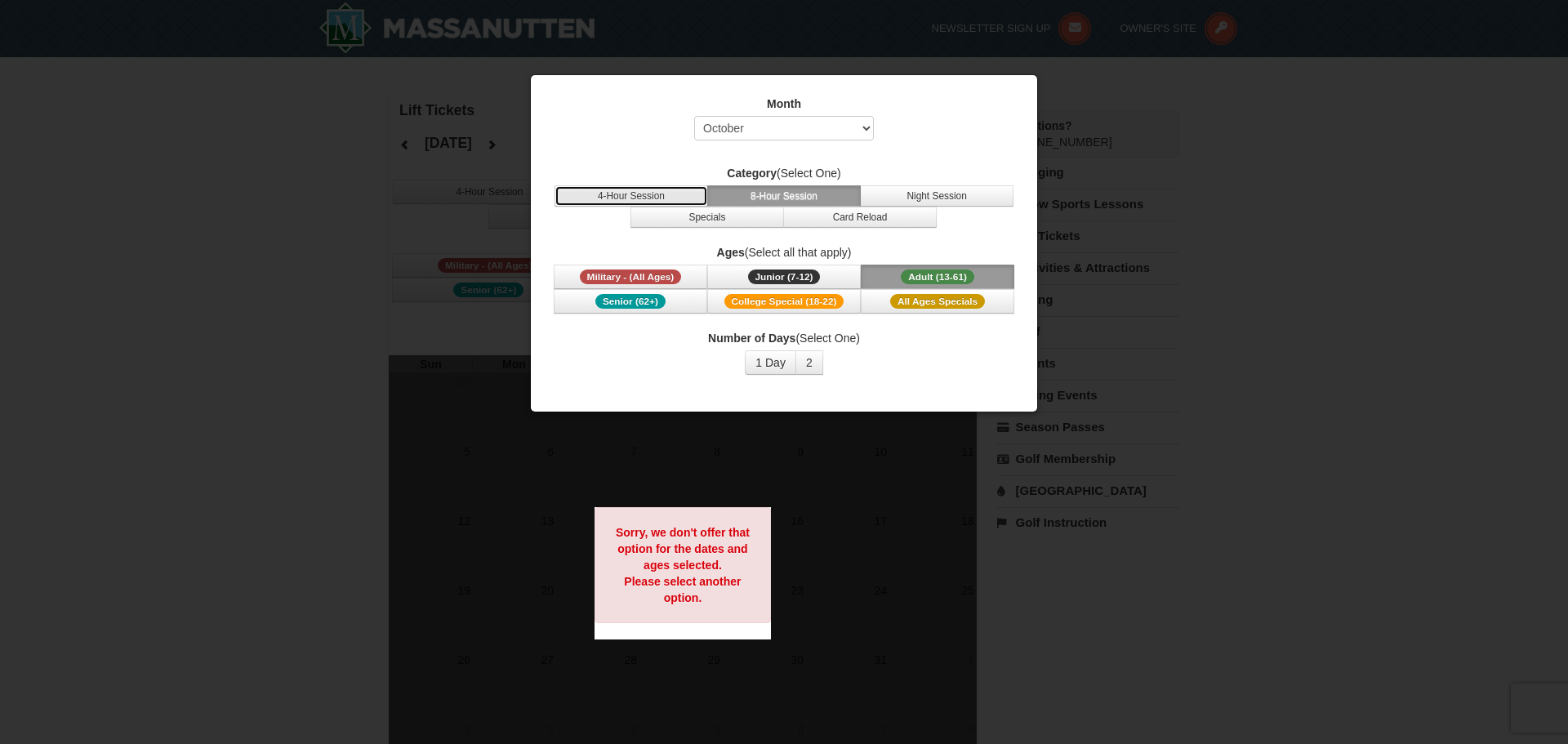
click at [653, 193] on button "4-Hour Session" at bounding box center [631, 195] width 153 height 21
click at [939, 206] on span "4-Hour Session 8-Hour Session Night Session Specials Card Reload" at bounding box center [784, 206] width 465 height 43
click at [956, 202] on button "Night Session" at bounding box center [936, 195] width 153 height 21
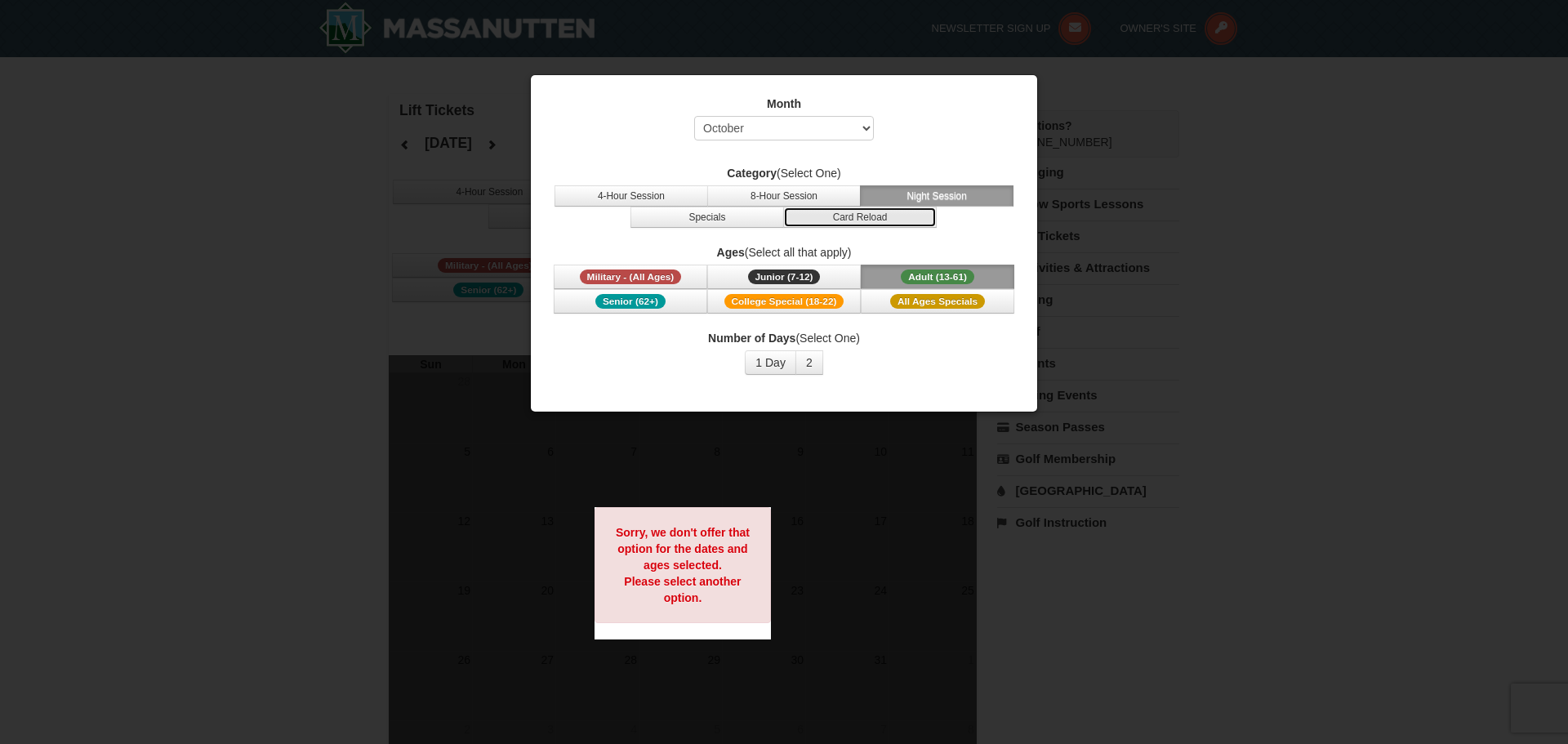
click at [912, 214] on button "Card Reload" at bounding box center [859, 217] width 153 height 21
click at [732, 222] on button "Specials" at bounding box center [707, 217] width 153 height 21
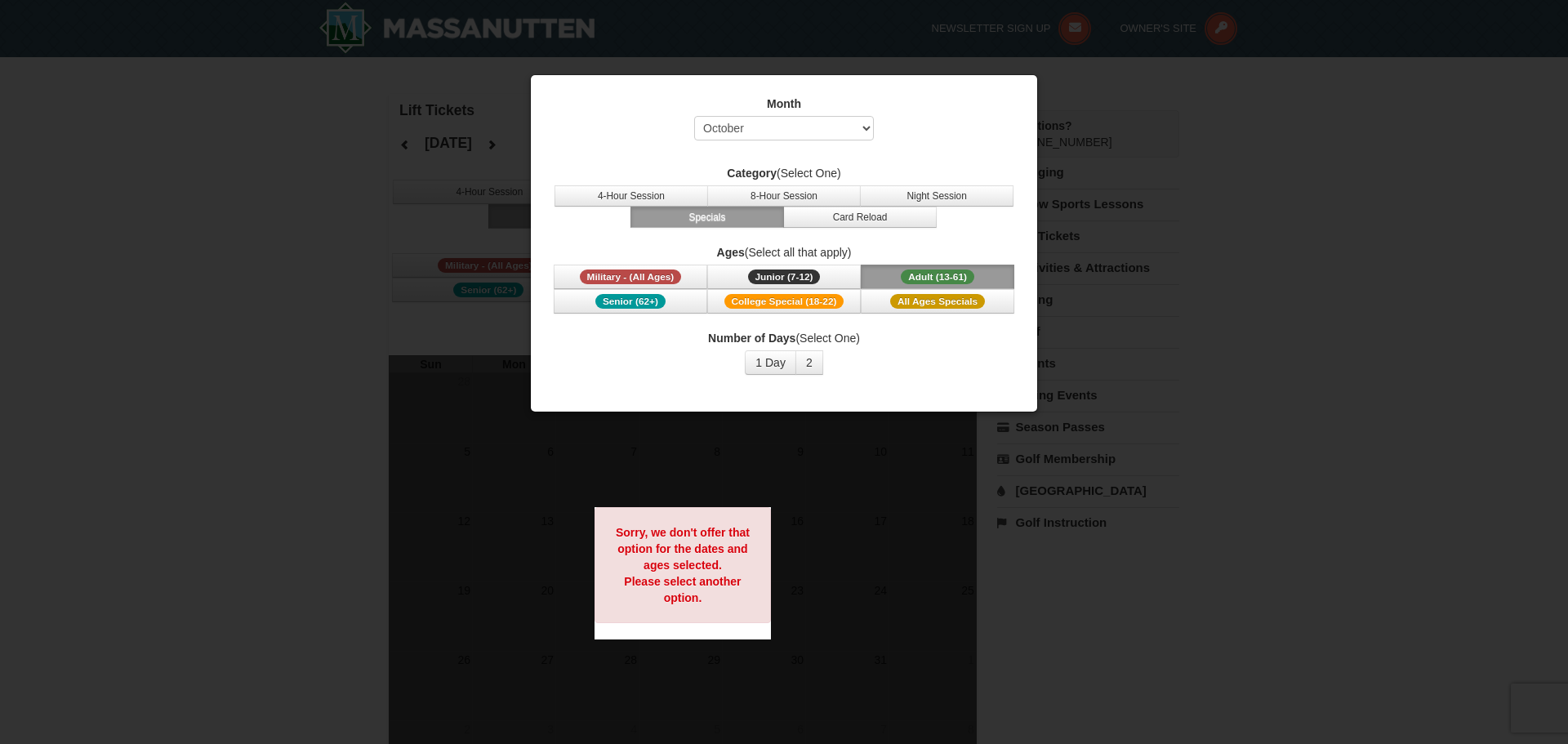
click at [966, 247] on label "Ages (Select all that apply)" at bounding box center [784, 252] width 465 height 17
click at [933, 272] on span "Adult (13-61)" at bounding box center [937, 277] width 73 height 15
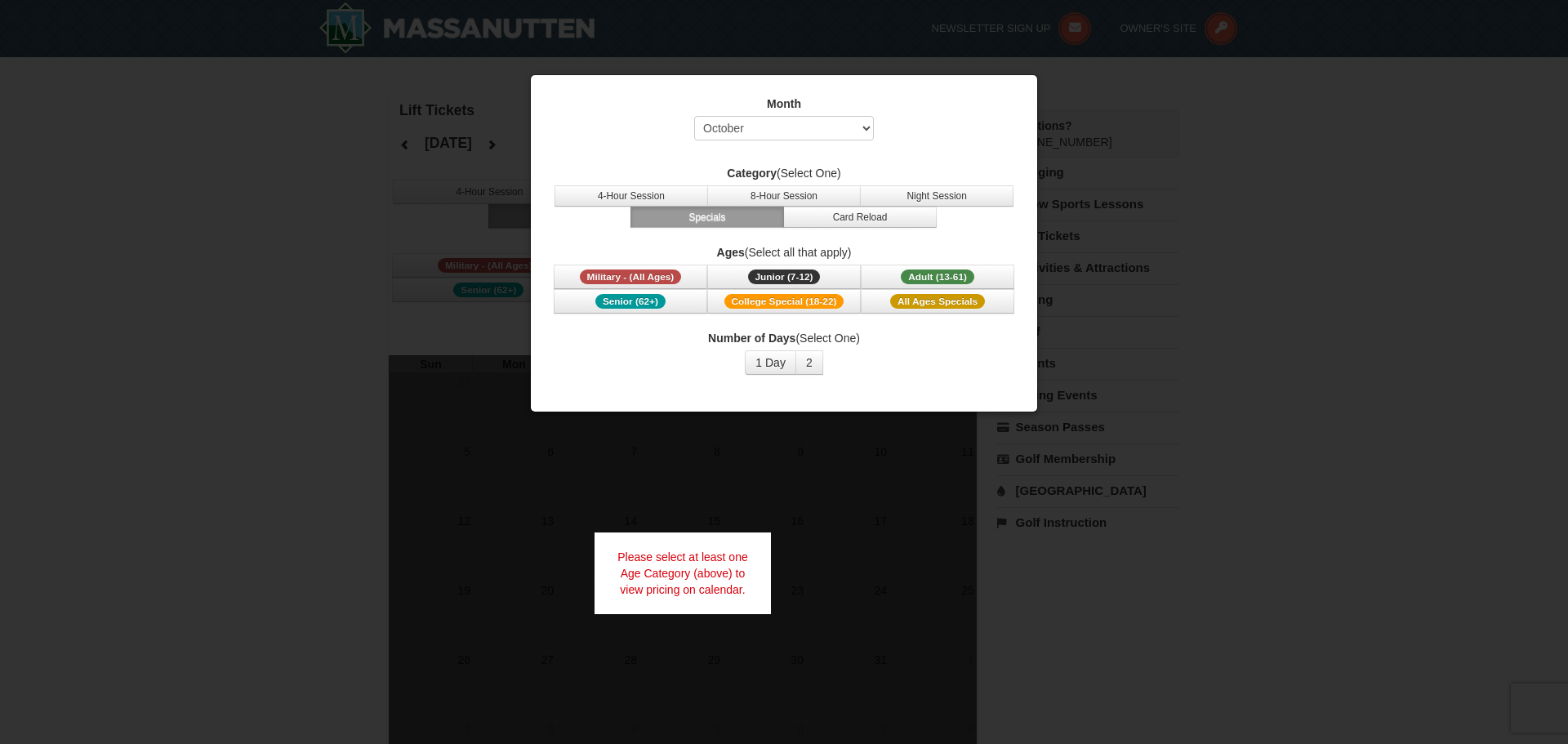
click at [719, 219] on button "Specials" at bounding box center [707, 217] width 153 height 21
click at [778, 371] on button "1 Day" at bounding box center [770, 363] width 51 height 24
click at [938, 274] on span "Adult (13-61)" at bounding box center [937, 277] width 73 height 15
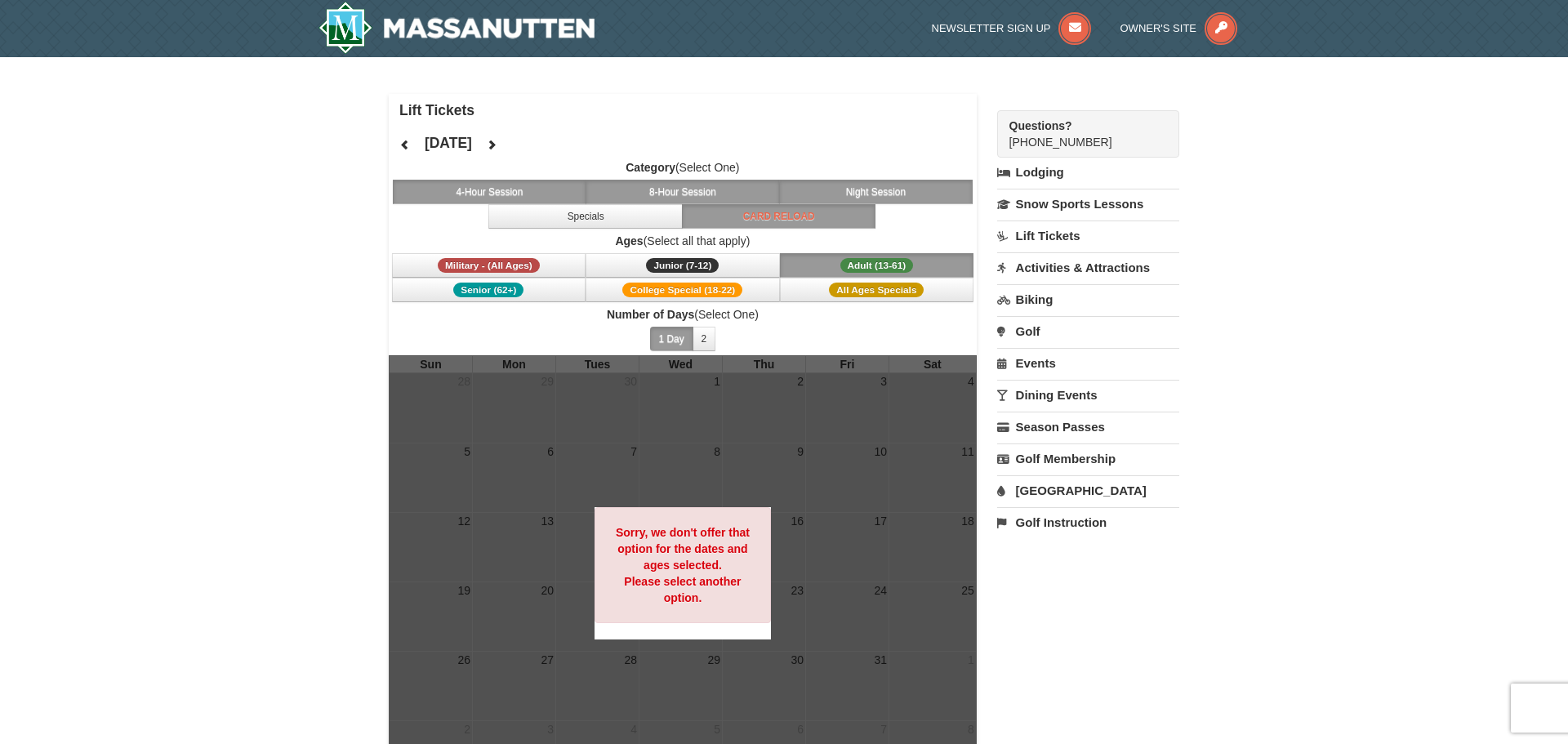
click at [790, 229] on div "Category (Select One) 4-Hour Session 8-Hour Session Night Session Specials Card…" at bounding box center [683, 257] width 588 height 196
click at [632, 231] on div "Category (Select One) 4-Hour Session 8-Hour Session Night Session Specials Card…" at bounding box center [683, 257] width 588 height 196
click at [628, 218] on button "Specials" at bounding box center [585, 216] width 194 height 24
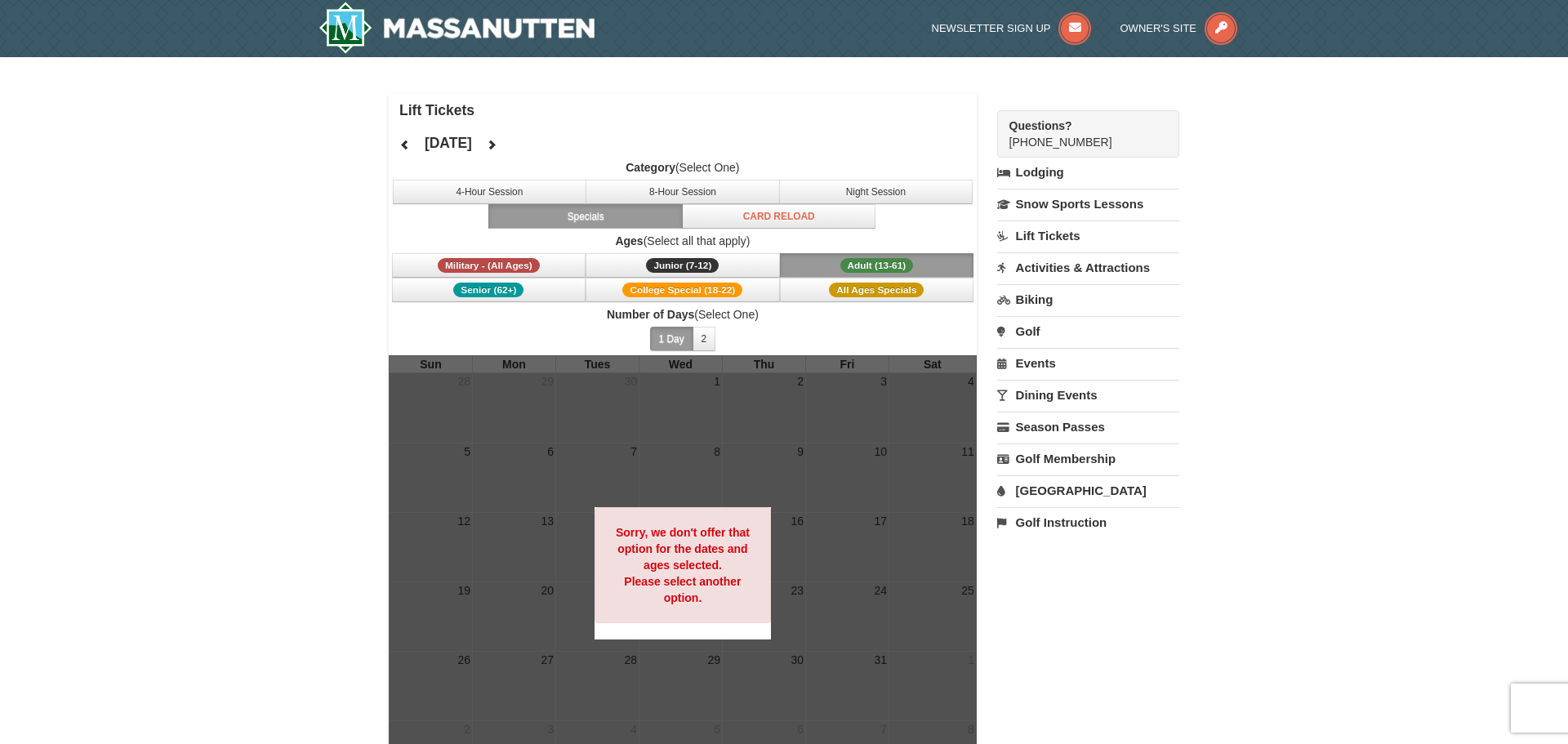
click at [898, 258] on span "Adult (13-61)" at bounding box center [876, 265] width 73 height 15
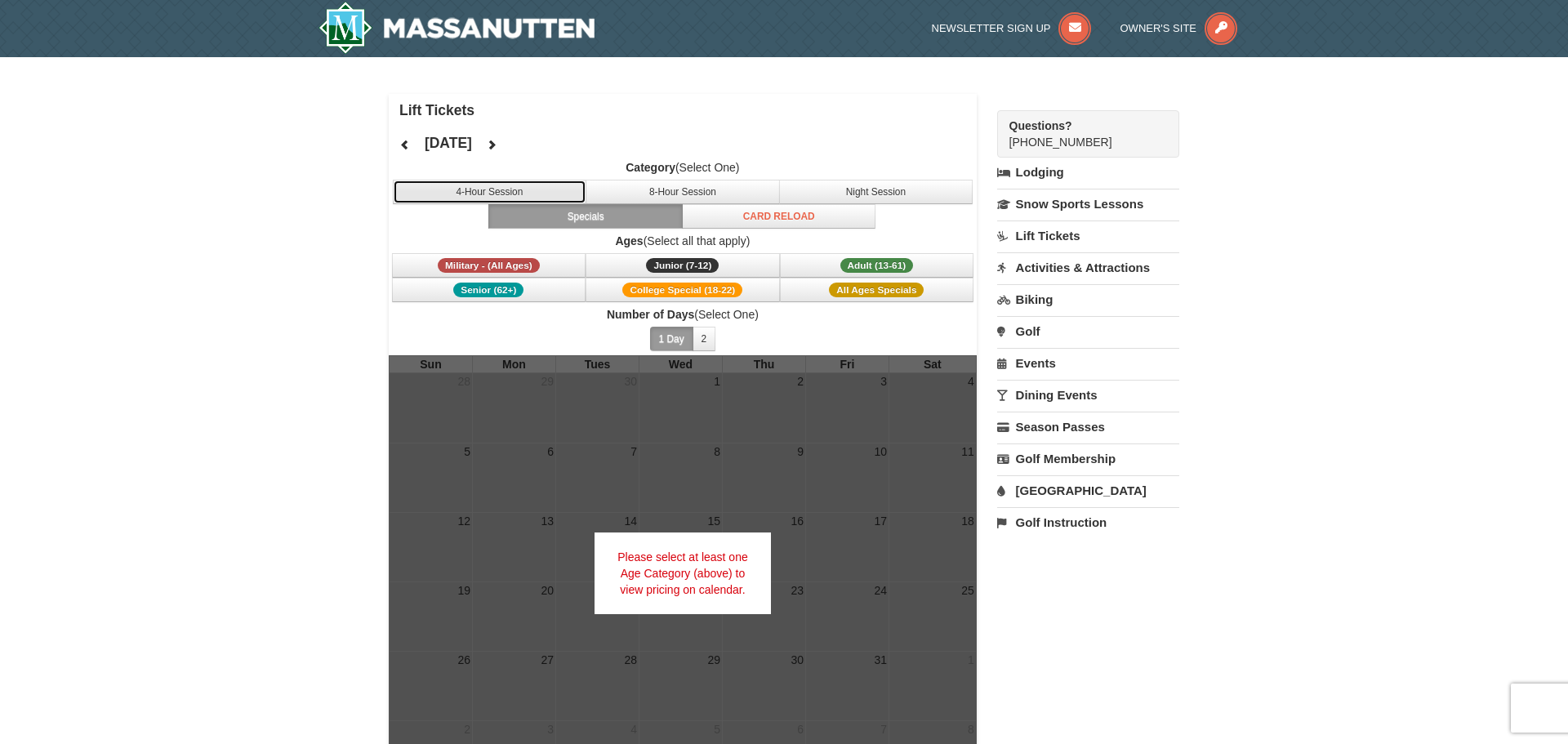
click at [539, 191] on button "4-Hour Session" at bounding box center [489, 192] width 194 height 24
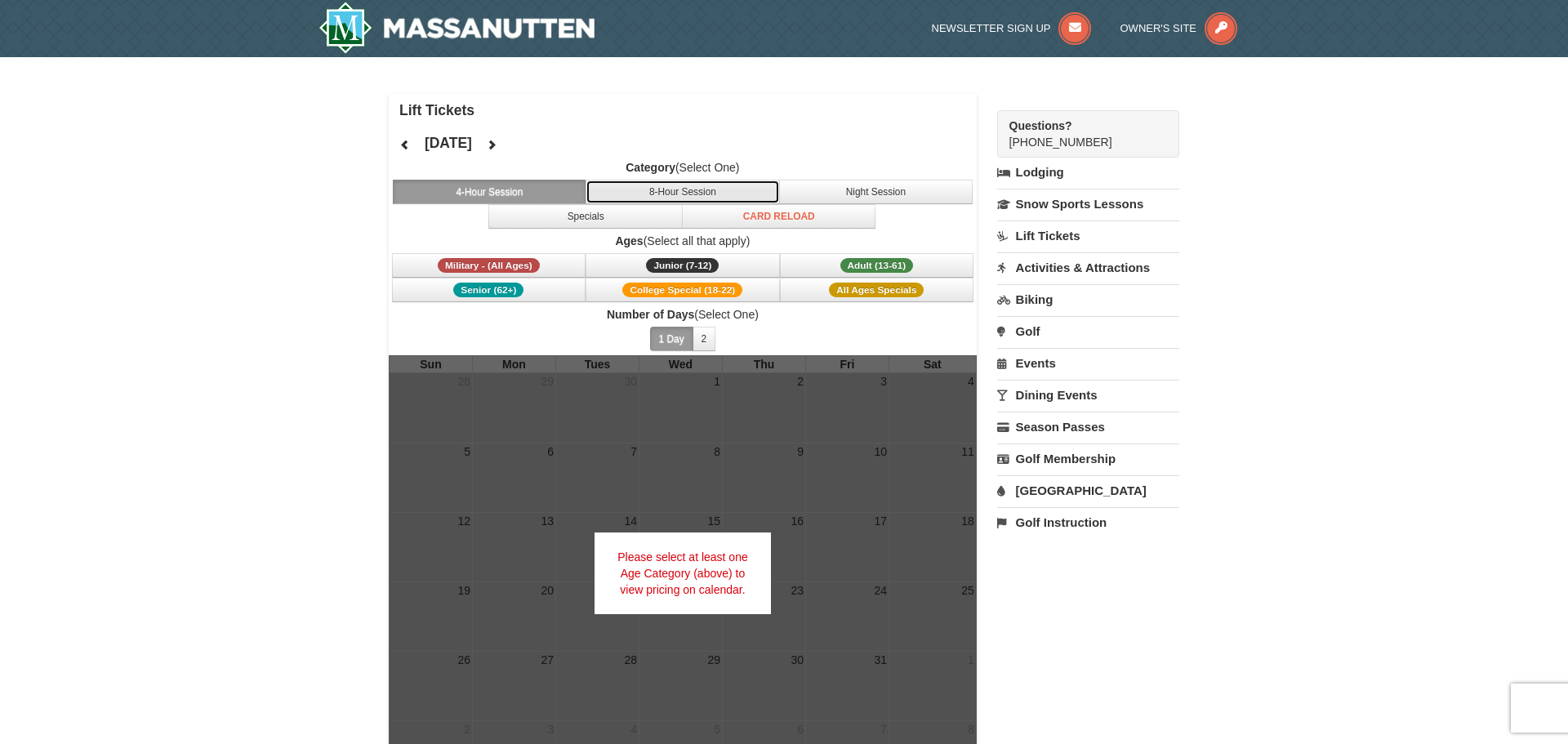
drag, startPoint x: 650, startPoint y: 195, endPoint x: 698, endPoint y: 192, distance: 48.1
click at [653, 195] on button "8-Hour Session" at bounding box center [682, 192] width 194 height 24
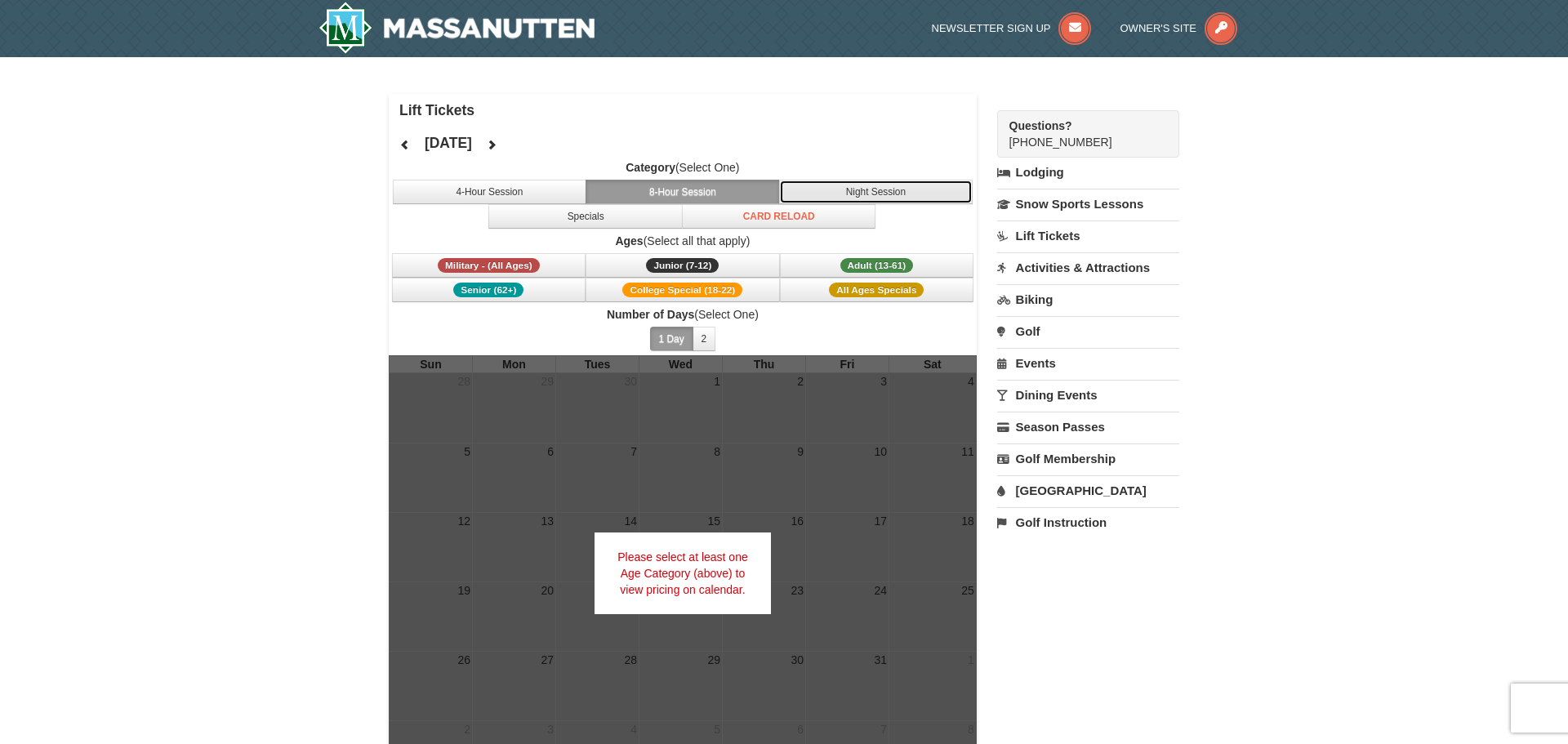
click at [878, 194] on button "Night Session" at bounding box center [876, 192] width 194 height 24
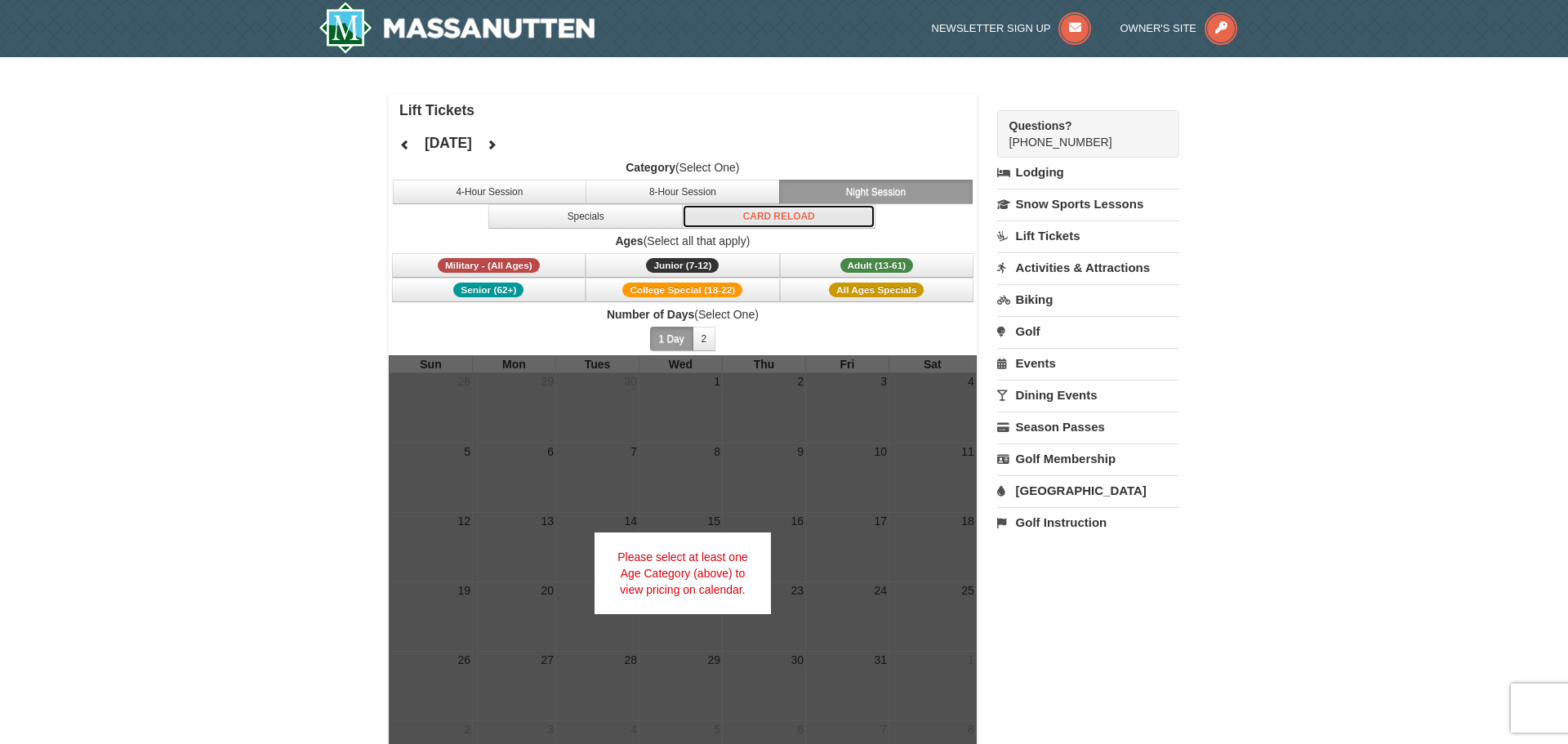
click at [841, 216] on button "Card Reload" at bounding box center [778, 216] width 194 height 24
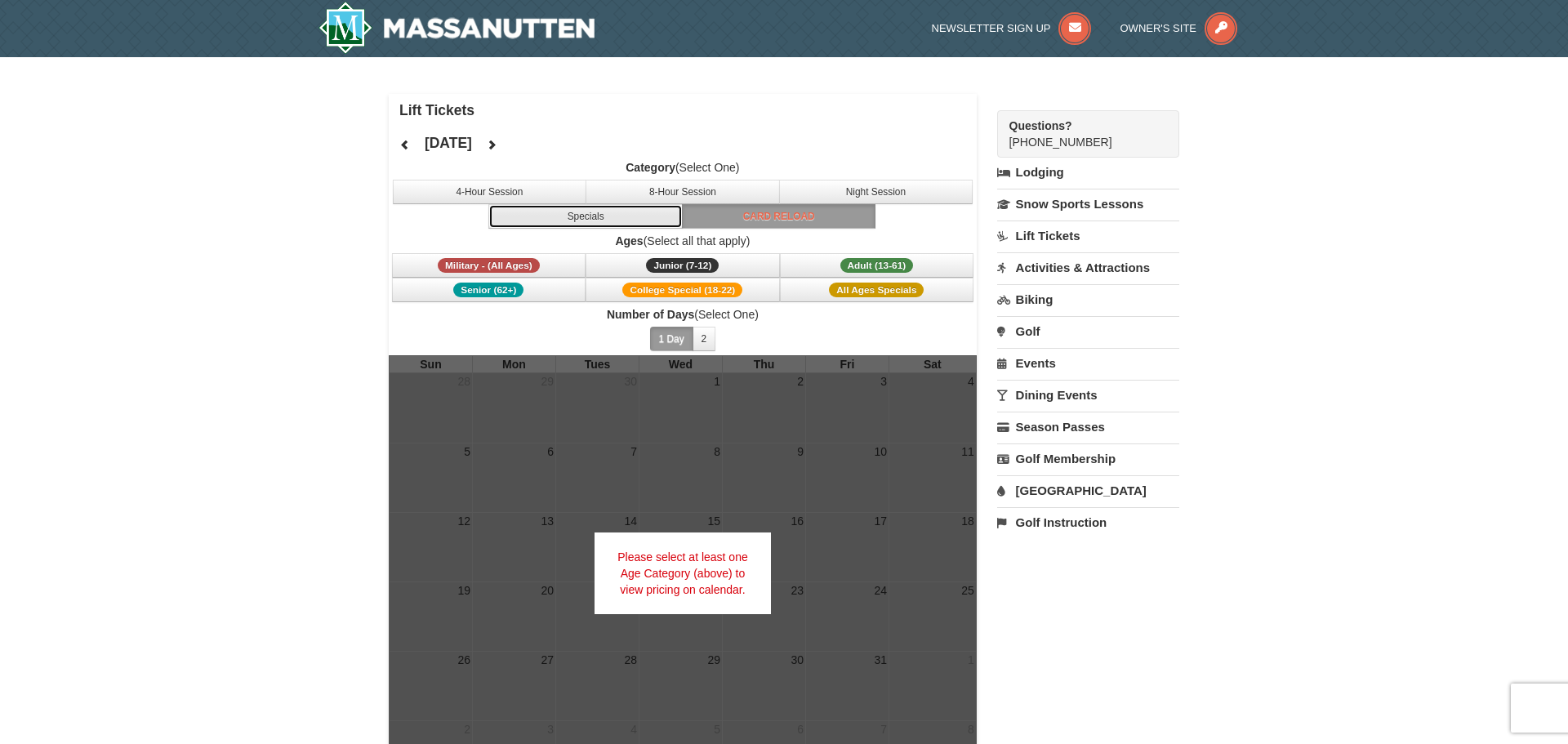
click at [625, 223] on button "Specials" at bounding box center [585, 216] width 194 height 24
click at [924, 216] on span "4-Hour Session 8-Hour Session Night Session Specials Card Reload" at bounding box center [683, 204] width 588 height 49
click at [1058, 258] on link "Activities & Attractions" at bounding box center [1088, 267] width 182 height 30
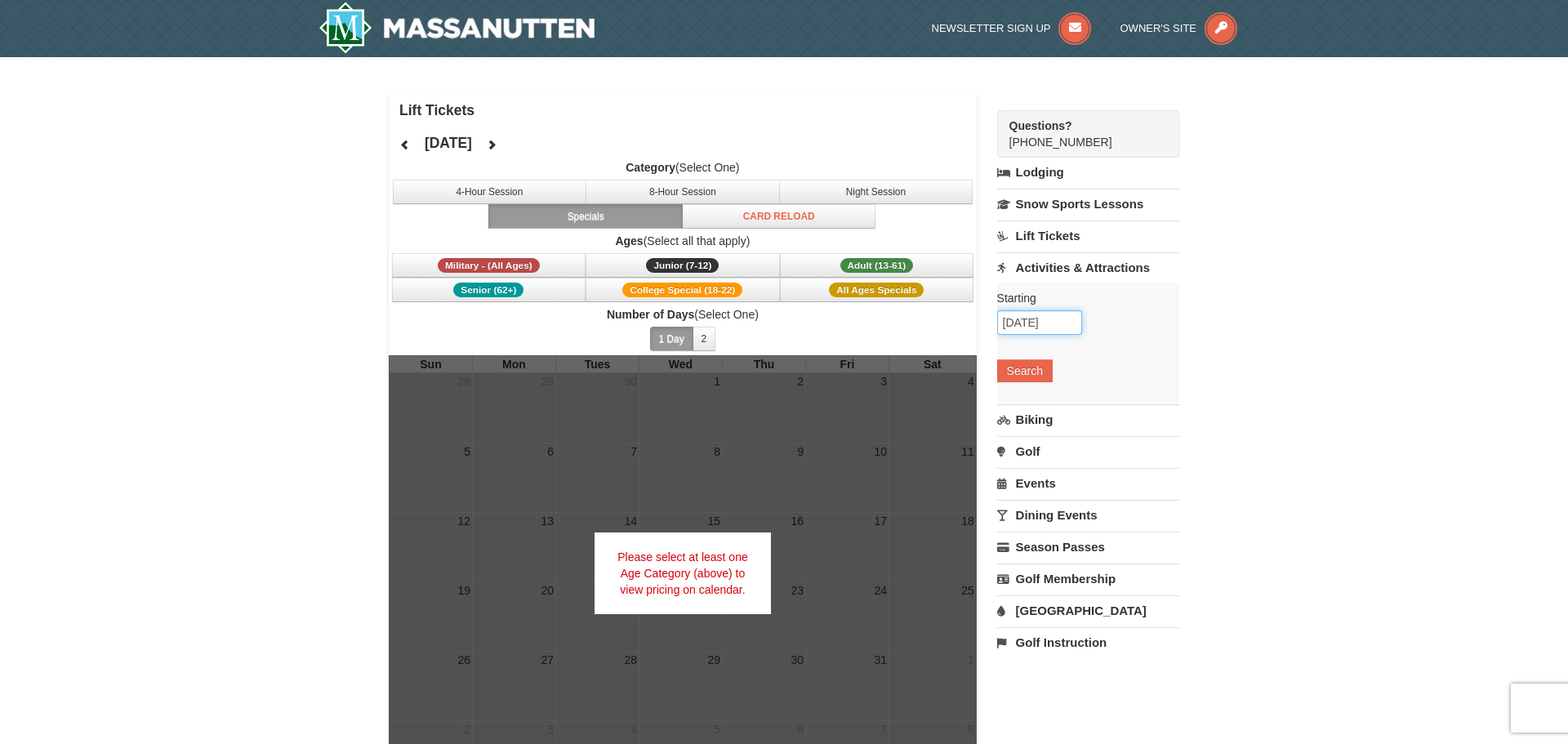
click at [1038, 320] on input "09/08/2025" at bounding box center [1039, 323] width 85 height 24
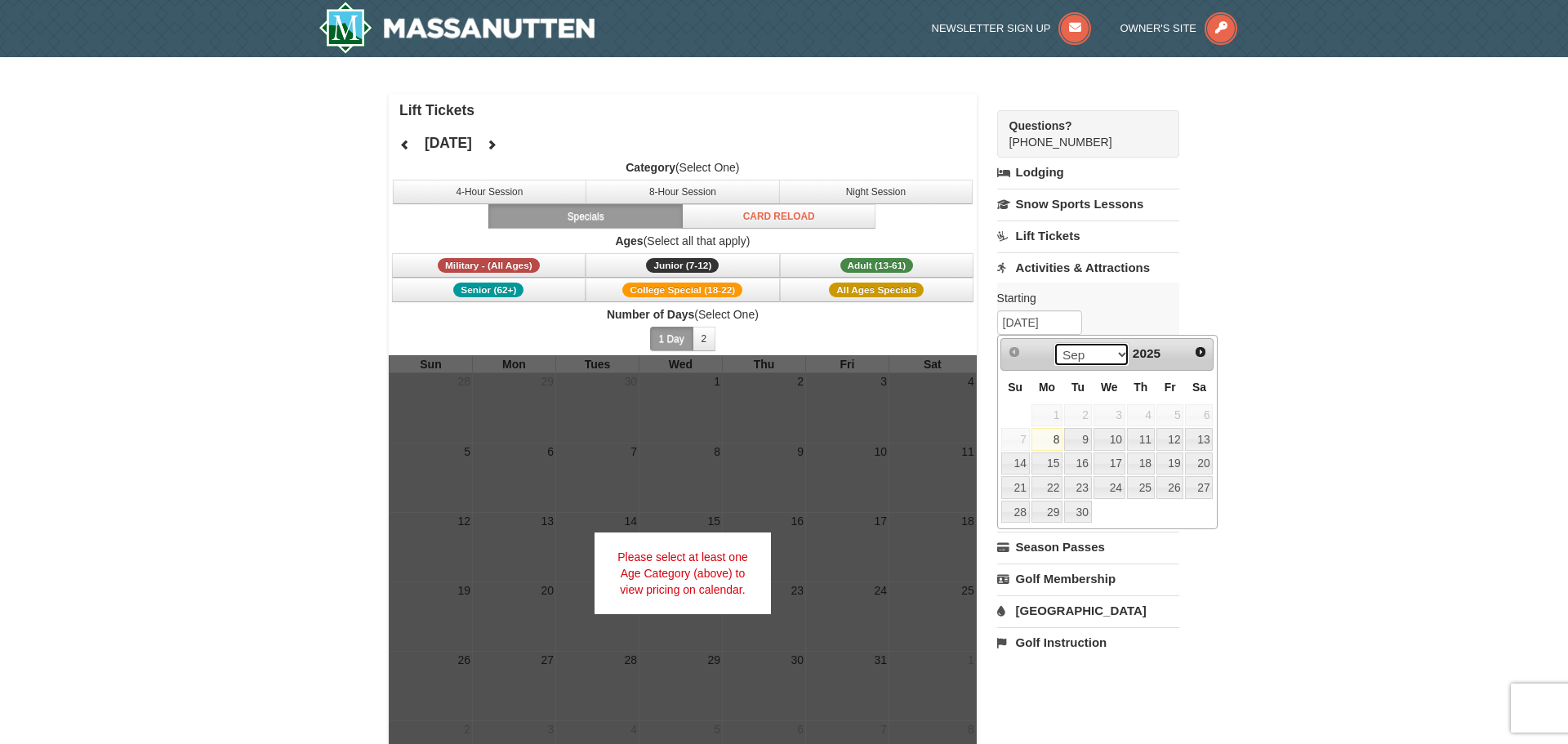
click at [1122, 358] on select "Sep Oct Nov Dec" at bounding box center [1091, 354] width 76 height 24
click at [1016, 464] on link "12" at bounding box center [1015, 463] width 29 height 23
type input "[DATE]"
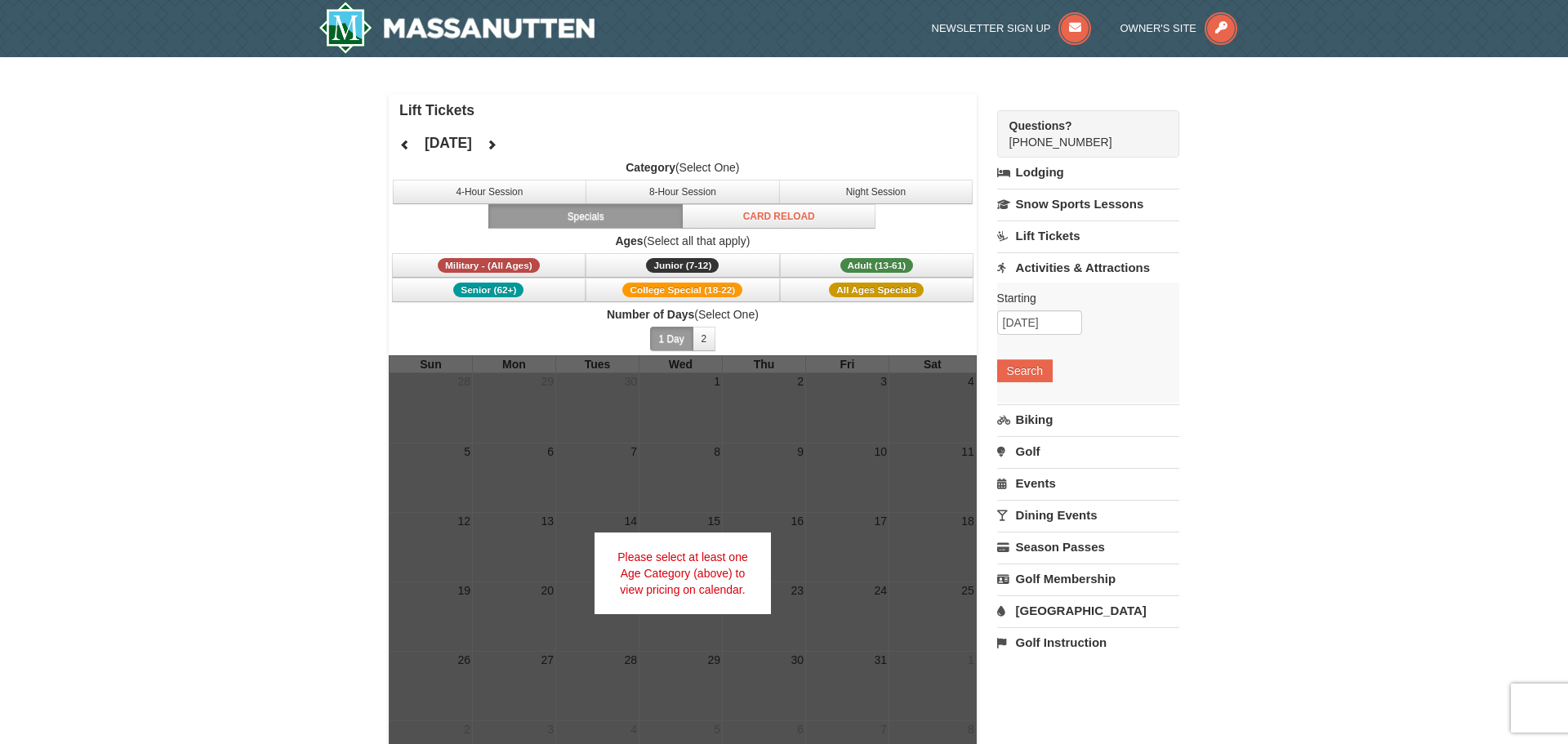
click at [1025, 382] on div "Starting Please format dates MM/DD/YYYY Please format dates MM/DD/YYYY 10/12/20…" at bounding box center [1088, 342] width 182 height 120
click at [1030, 378] on button "Search" at bounding box center [1025, 370] width 56 height 23
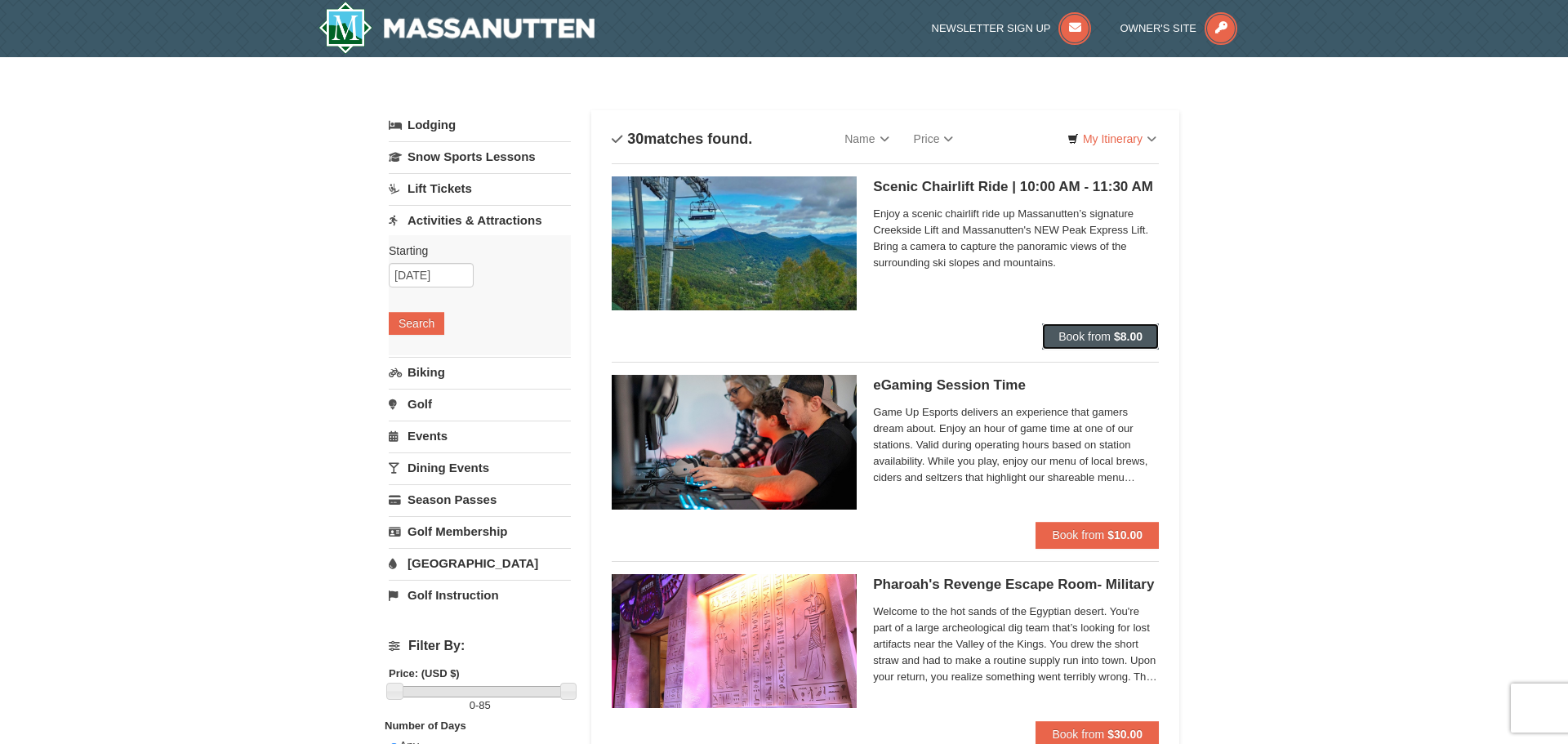
click at [1089, 338] on span "Book from" at bounding box center [1084, 337] width 52 height 13
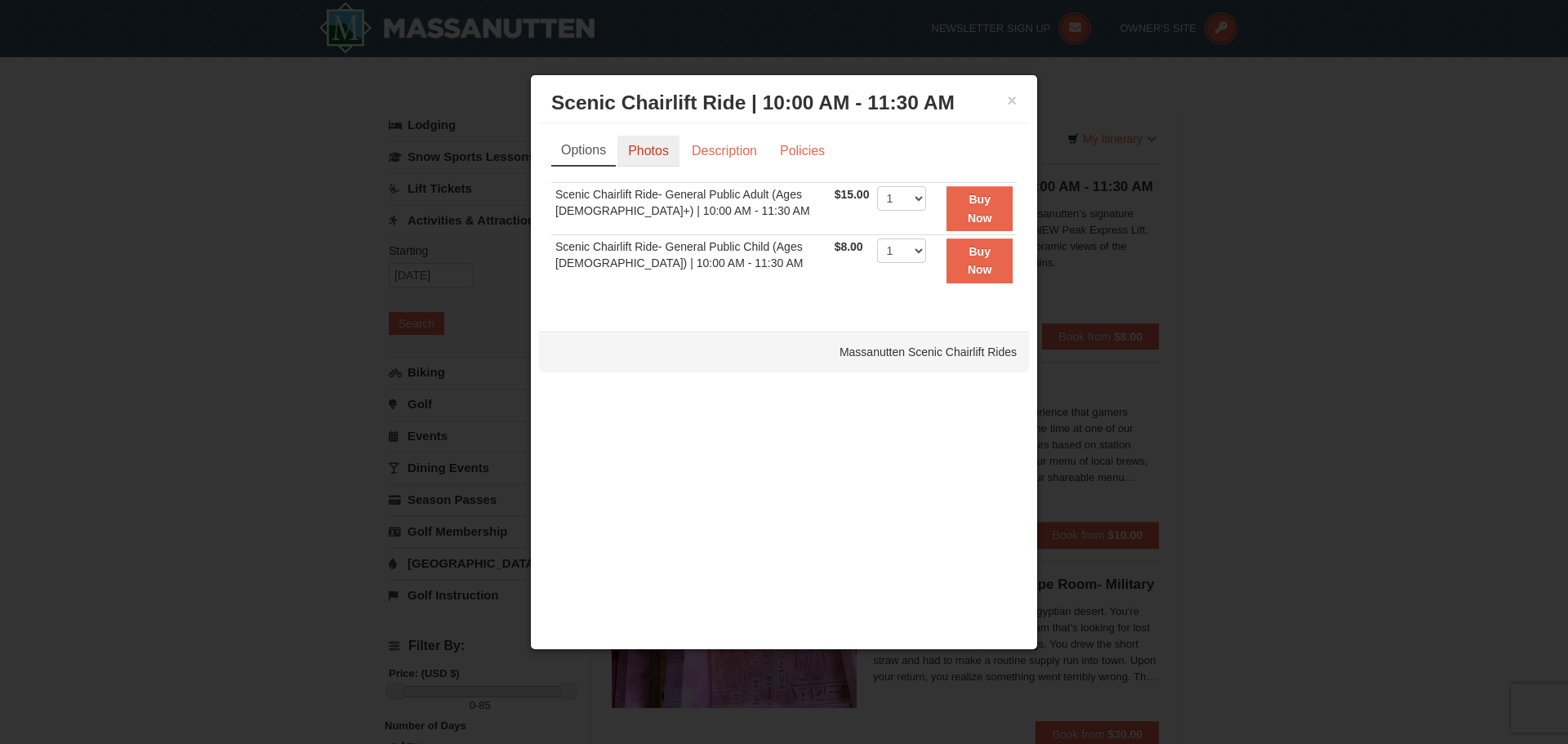
click at [649, 139] on link "Photos" at bounding box center [648, 151] width 62 height 31
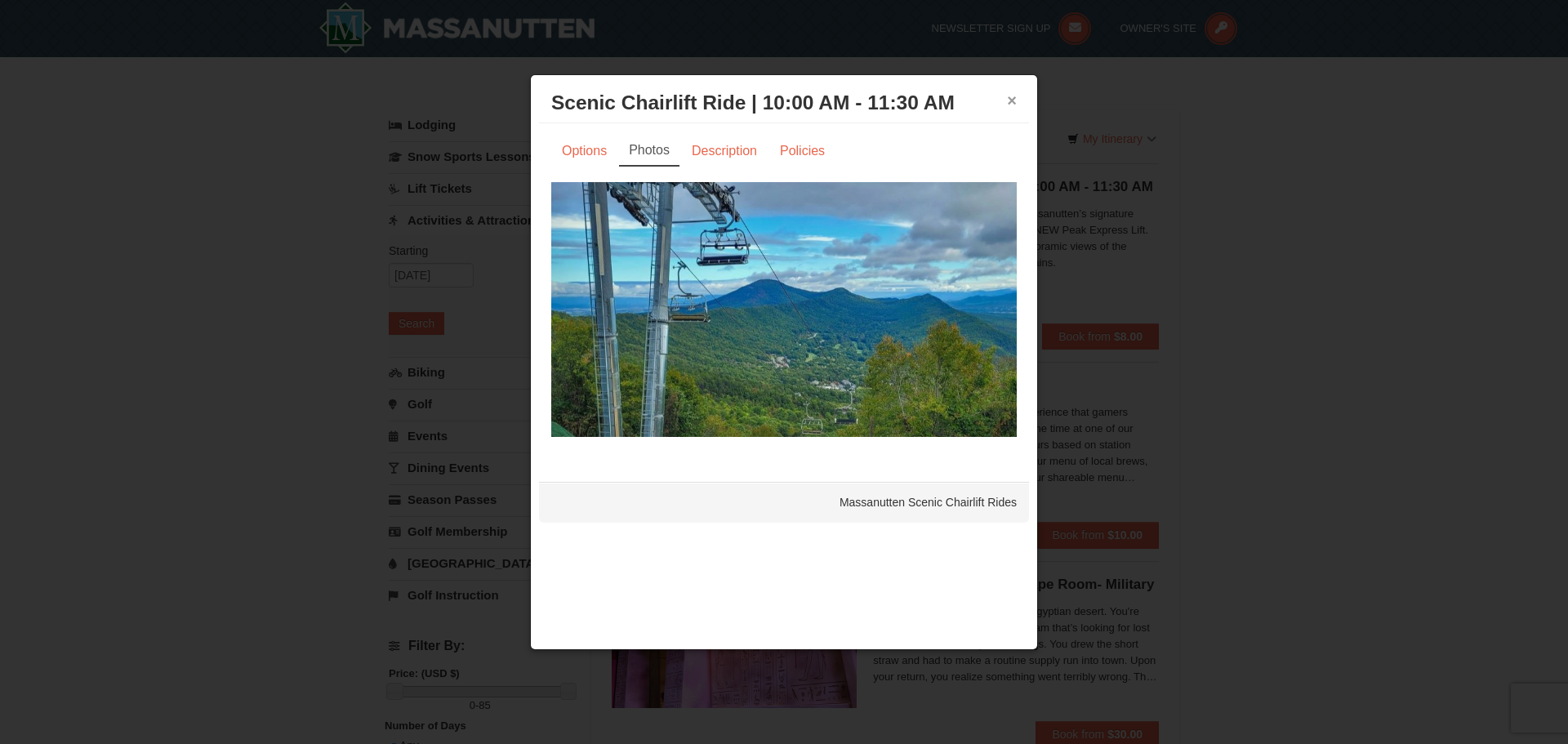
click at [1014, 105] on button "×" at bounding box center [1011, 100] width 10 height 17
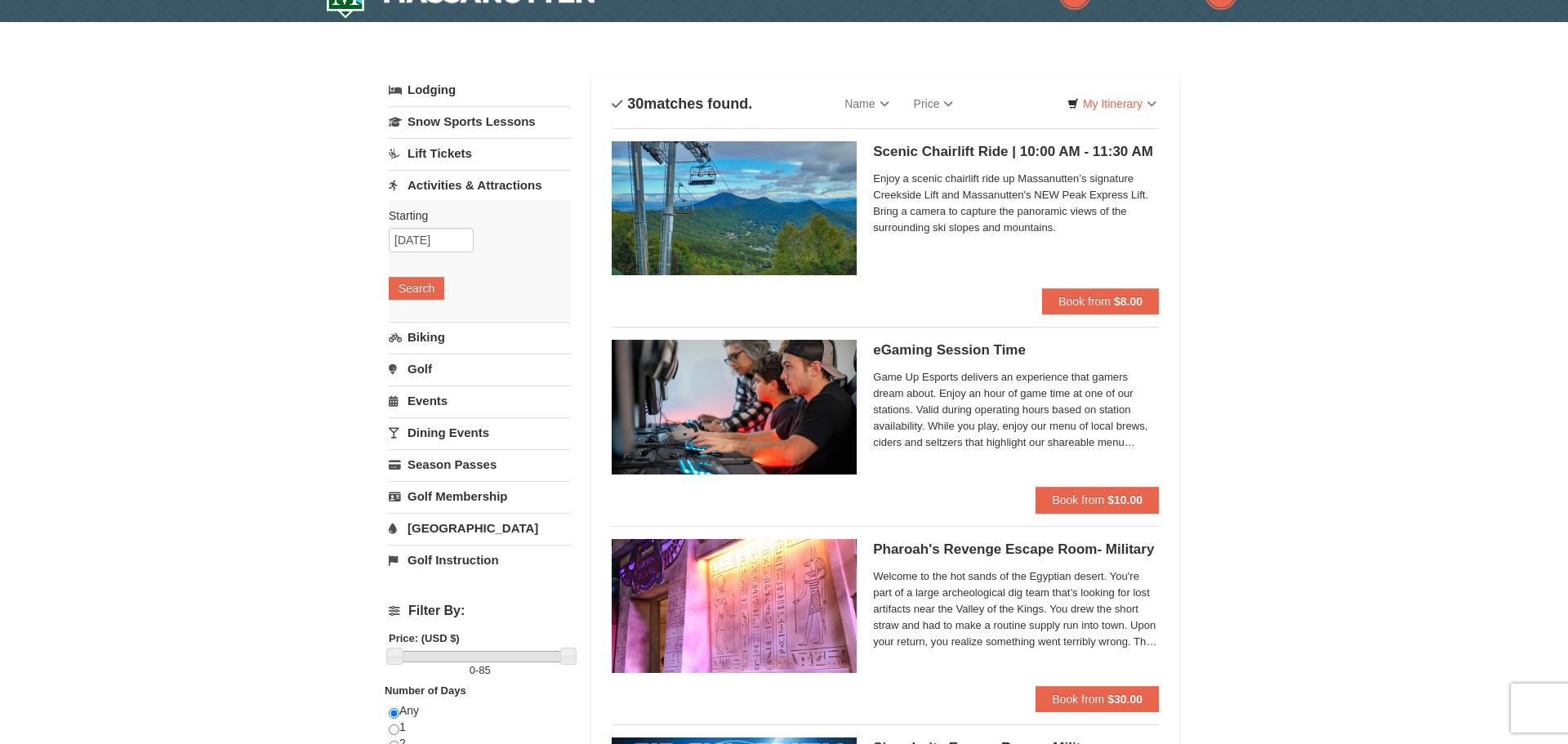
scroll to position [267, 0]
